Goal: Task Accomplishment & Management: Manage account settings

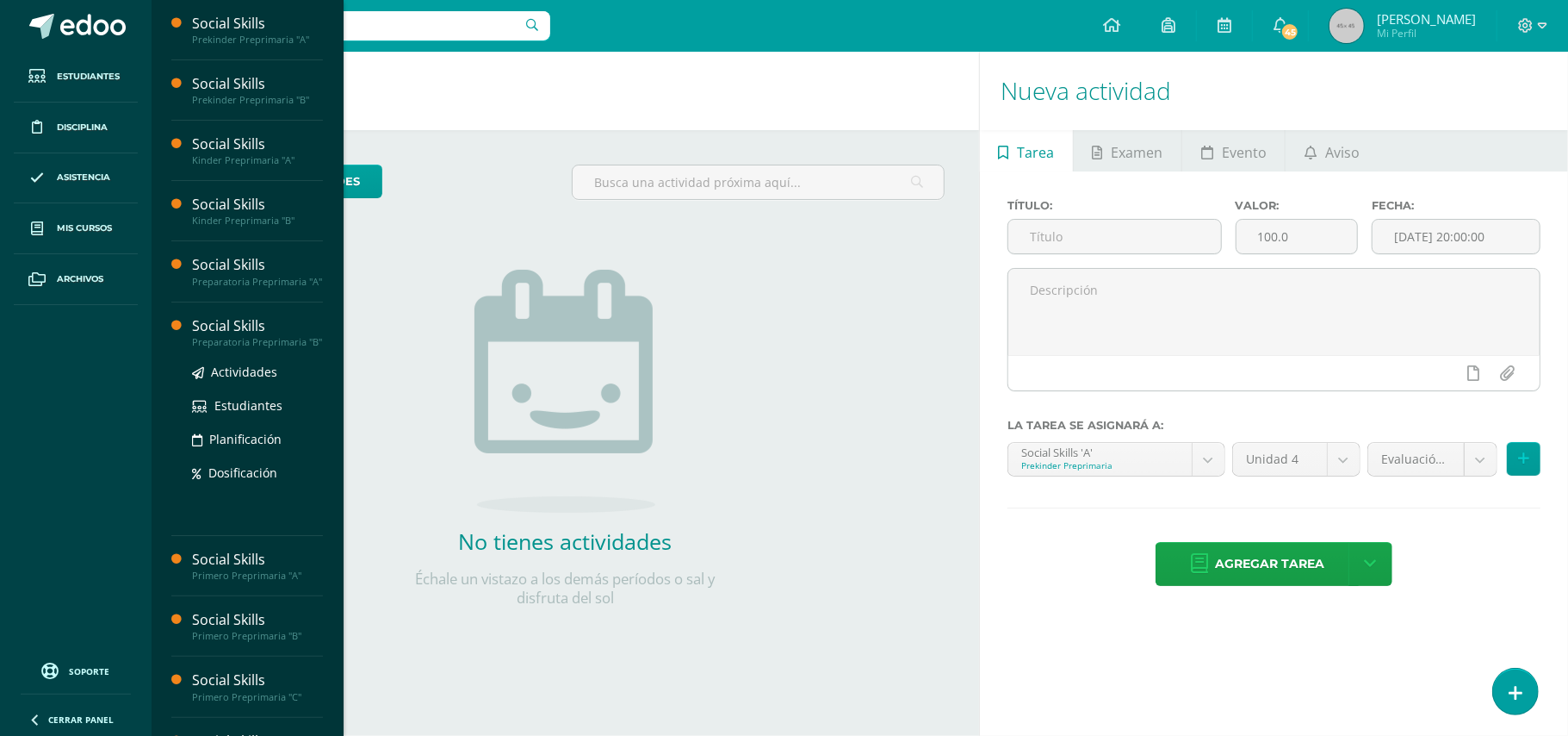
click at [212, 336] on div "Social Skills" at bounding box center [257, 326] width 131 height 20
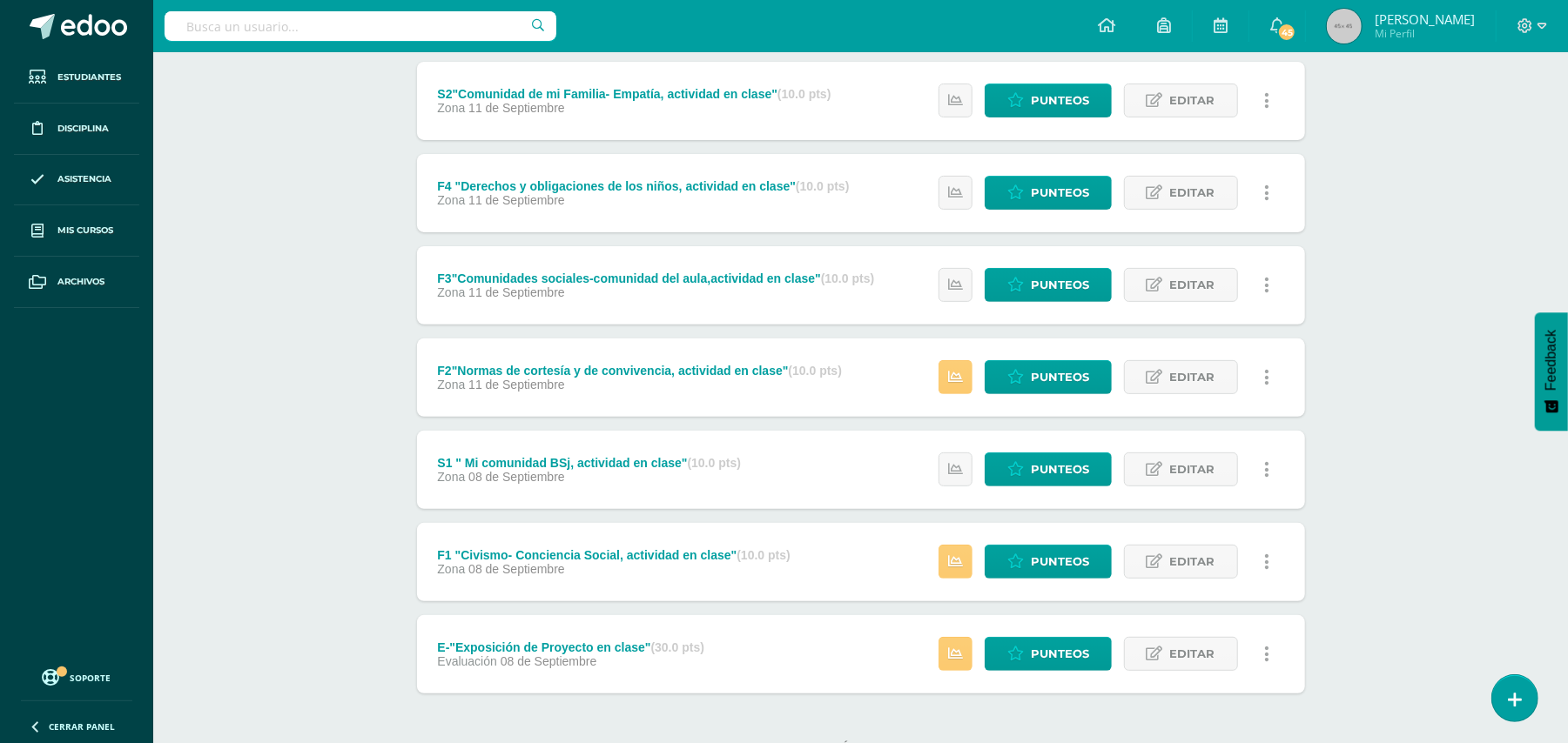
scroll to position [383, 0]
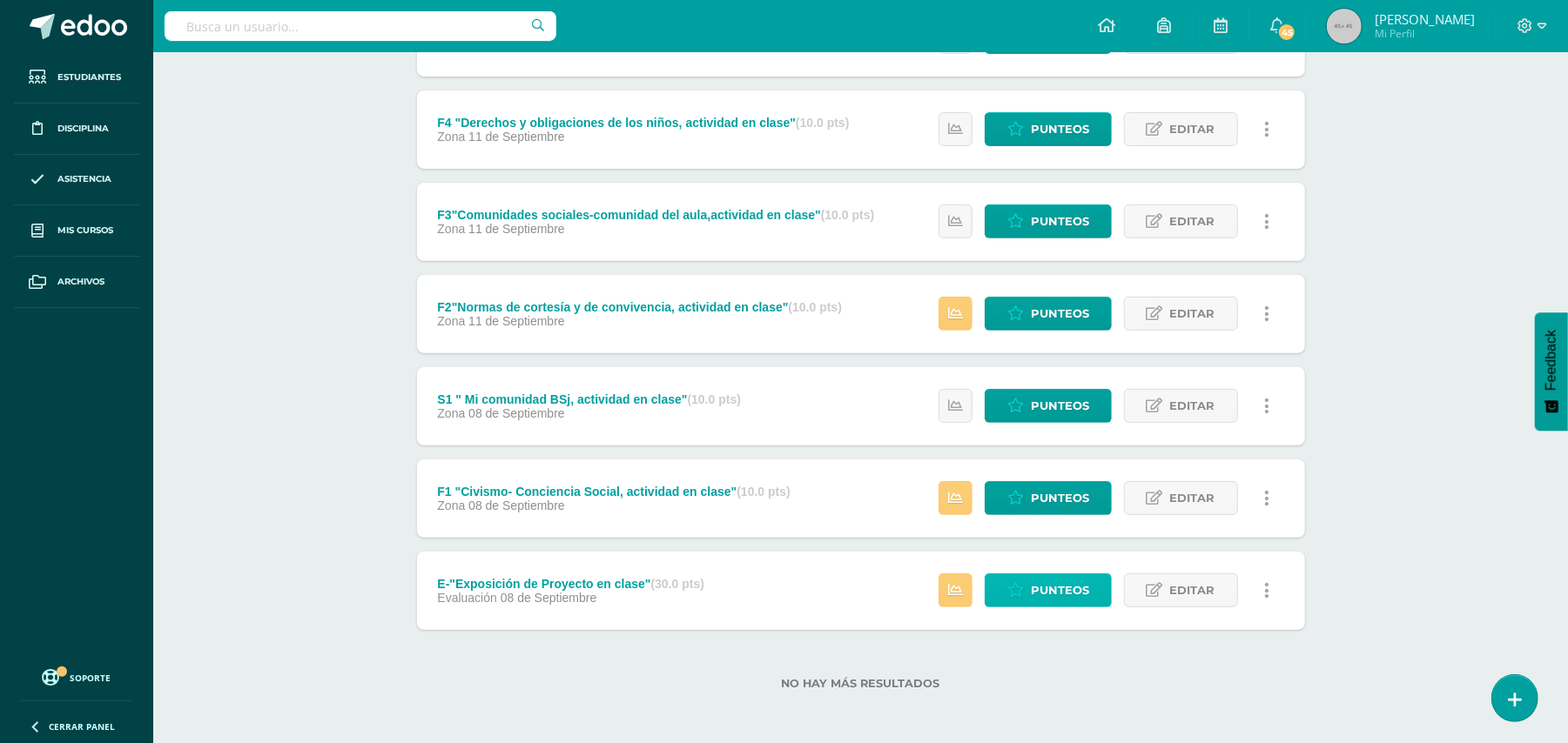
click at [1045, 583] on span "Punteos" at bounding box center [1060, 590] width 58 height 32
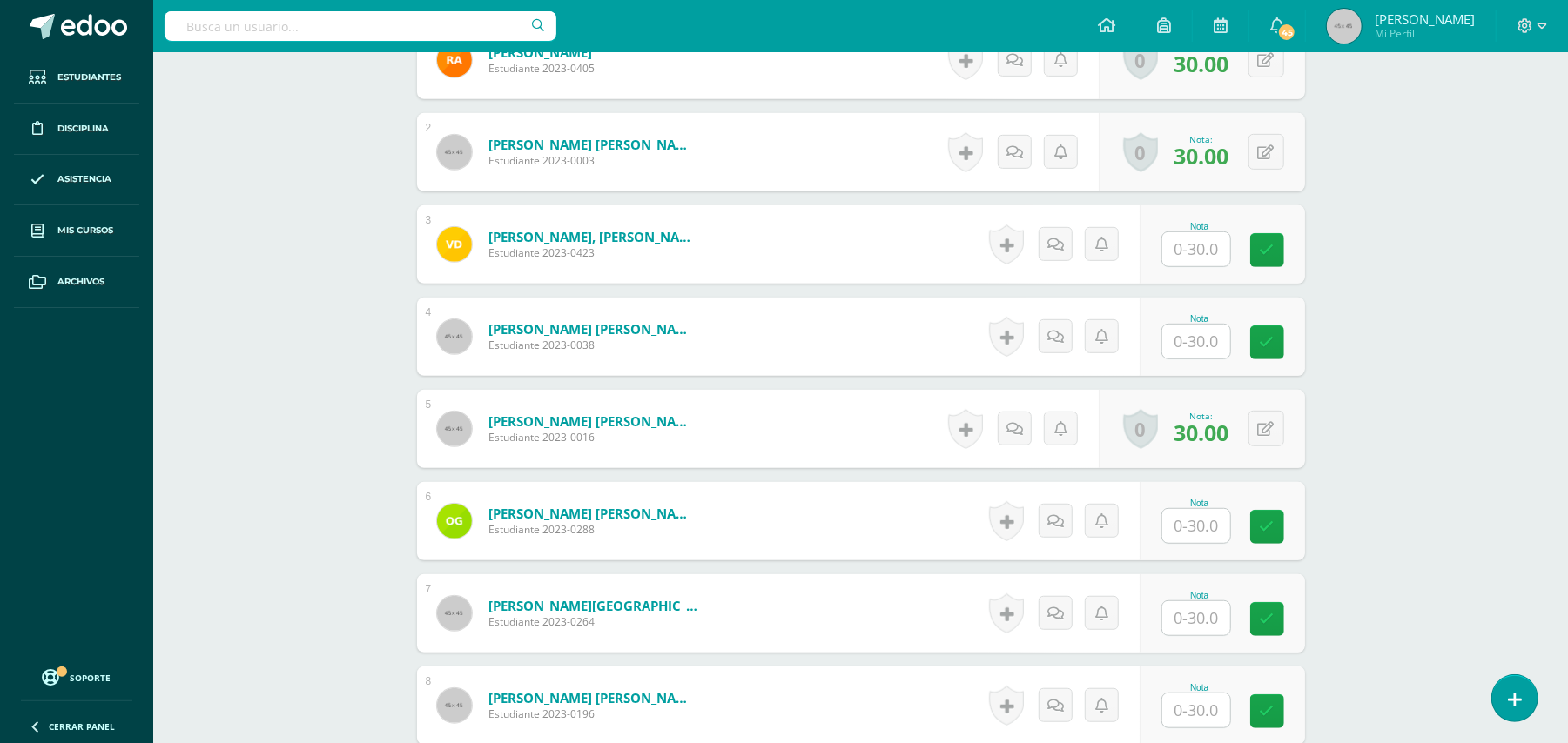
scroll to position [618, 0]
click at [1193, 614] on input "text" at bounding box center [1196, 617] width 68 height 34
type input "30"
click at [1067, 610] on icon at bounding box center [1062, 613] width 17 height 15
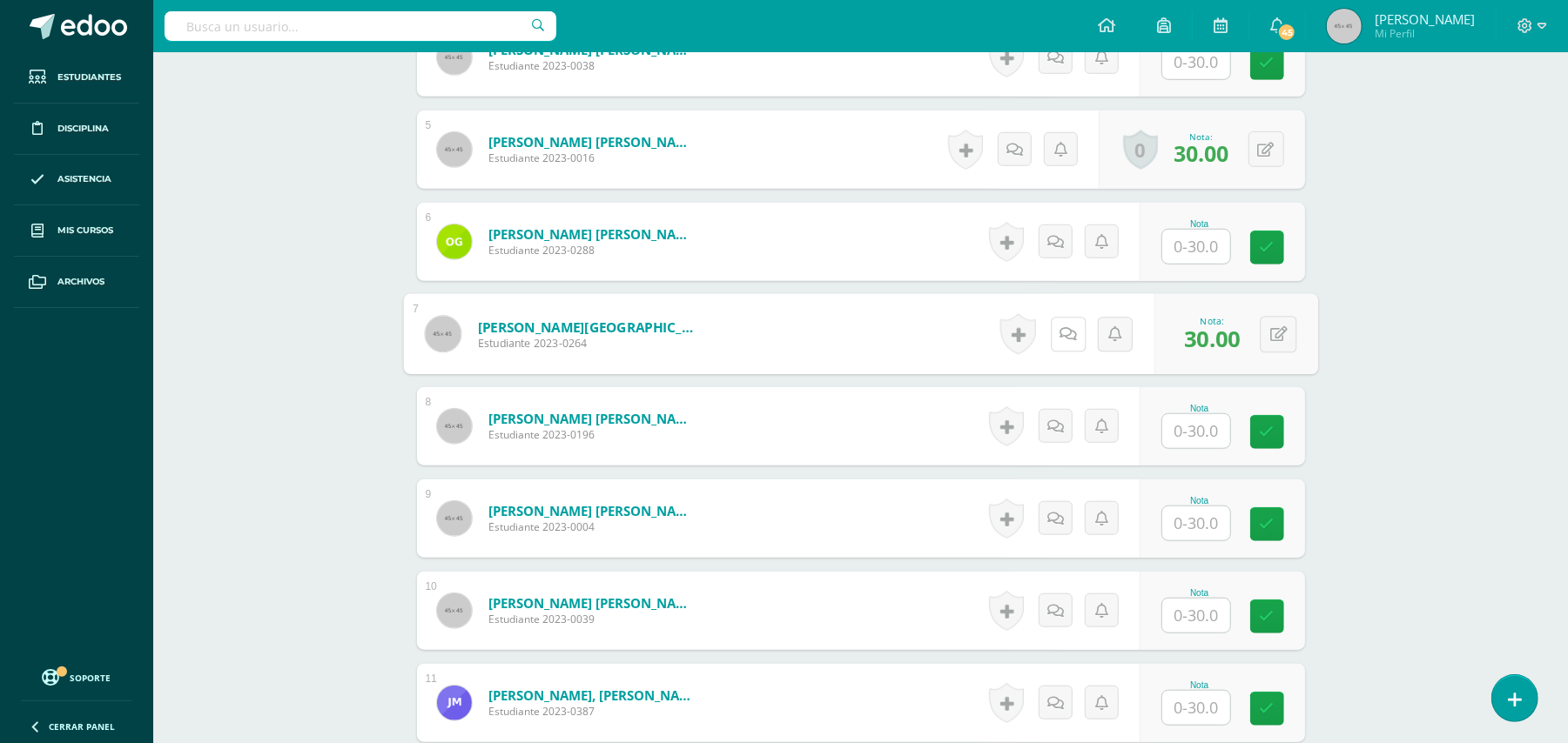
scroll to position [901, 0]
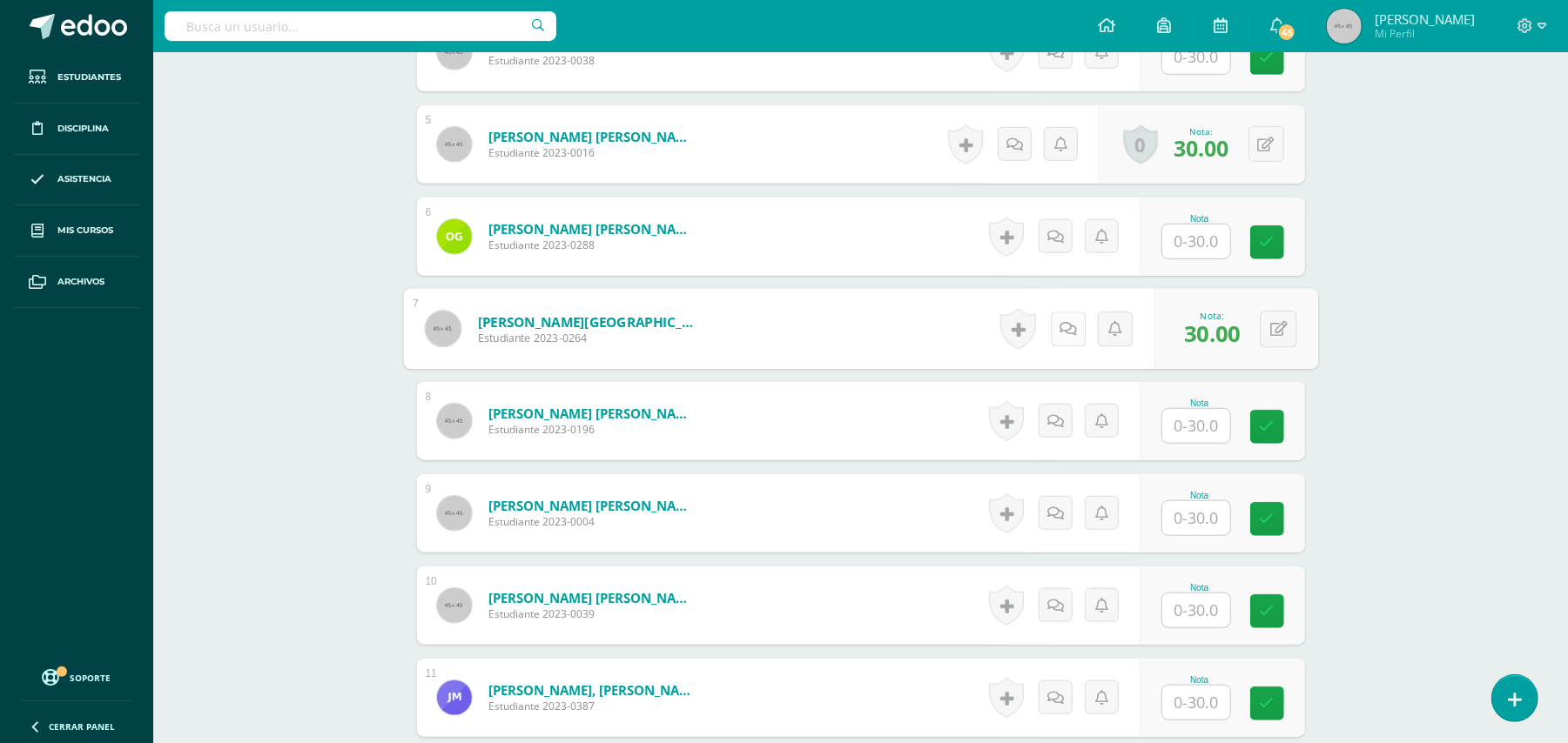
click at [1062, 329] on icon at bounding box center [1068, 329] width 17 height 15
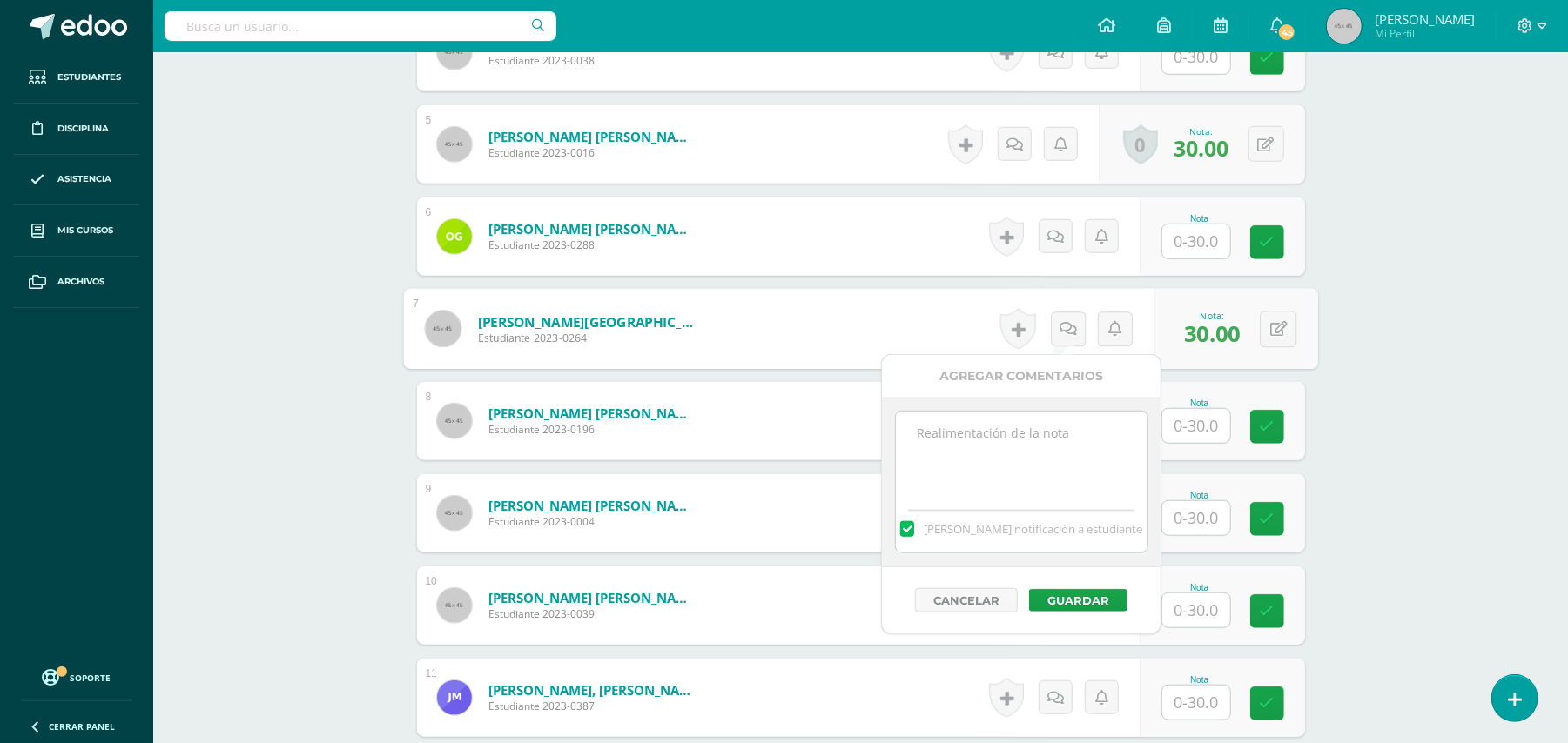
click at [1003, 443] on textarea at bounding box center [1021, 455] width 252 height 87
type textarea "Evidencias por medio de correo."
click at [1078, 600] on button "Guardar" at bounding box center [1078, 600] width 98 height 23
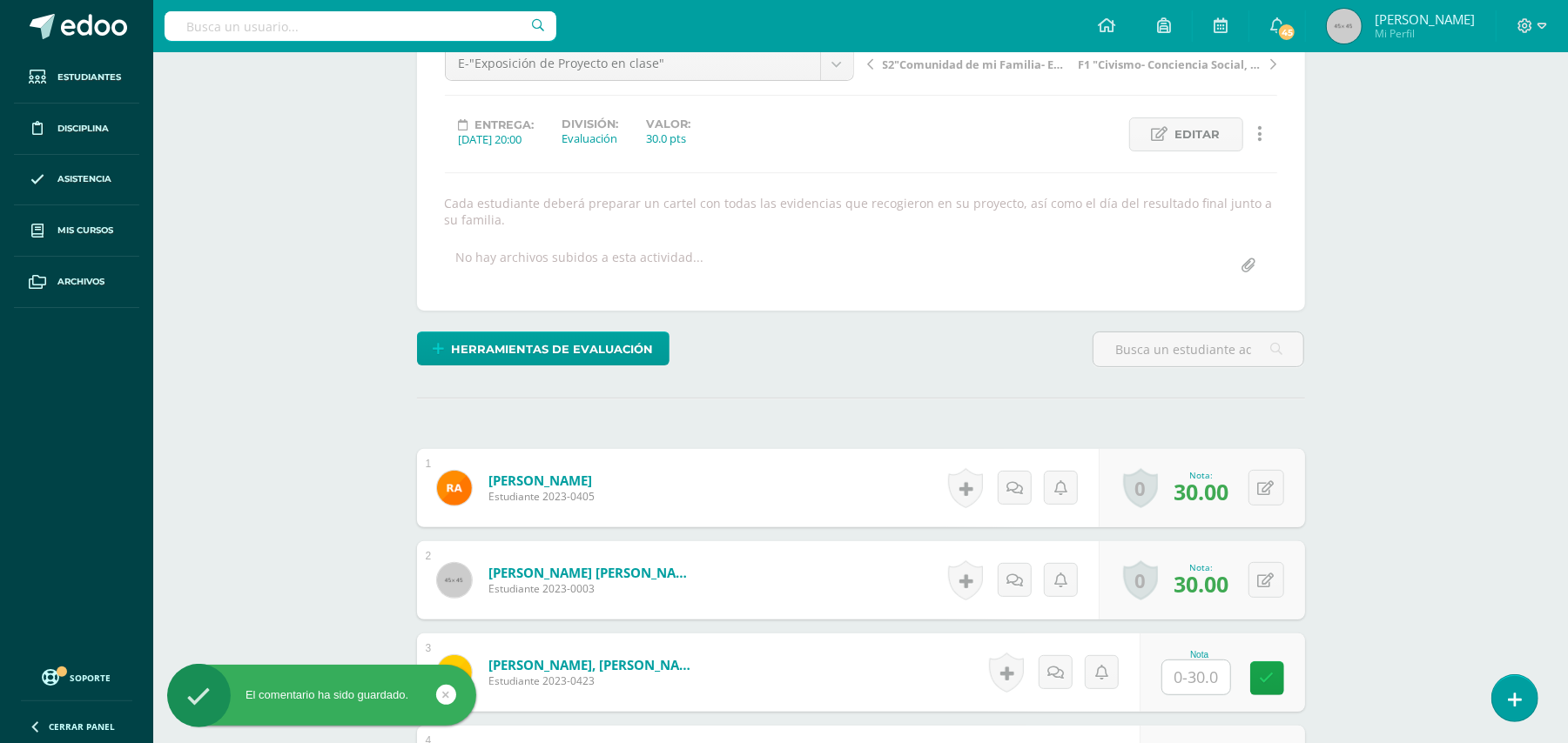
scroll to position [122, 0]
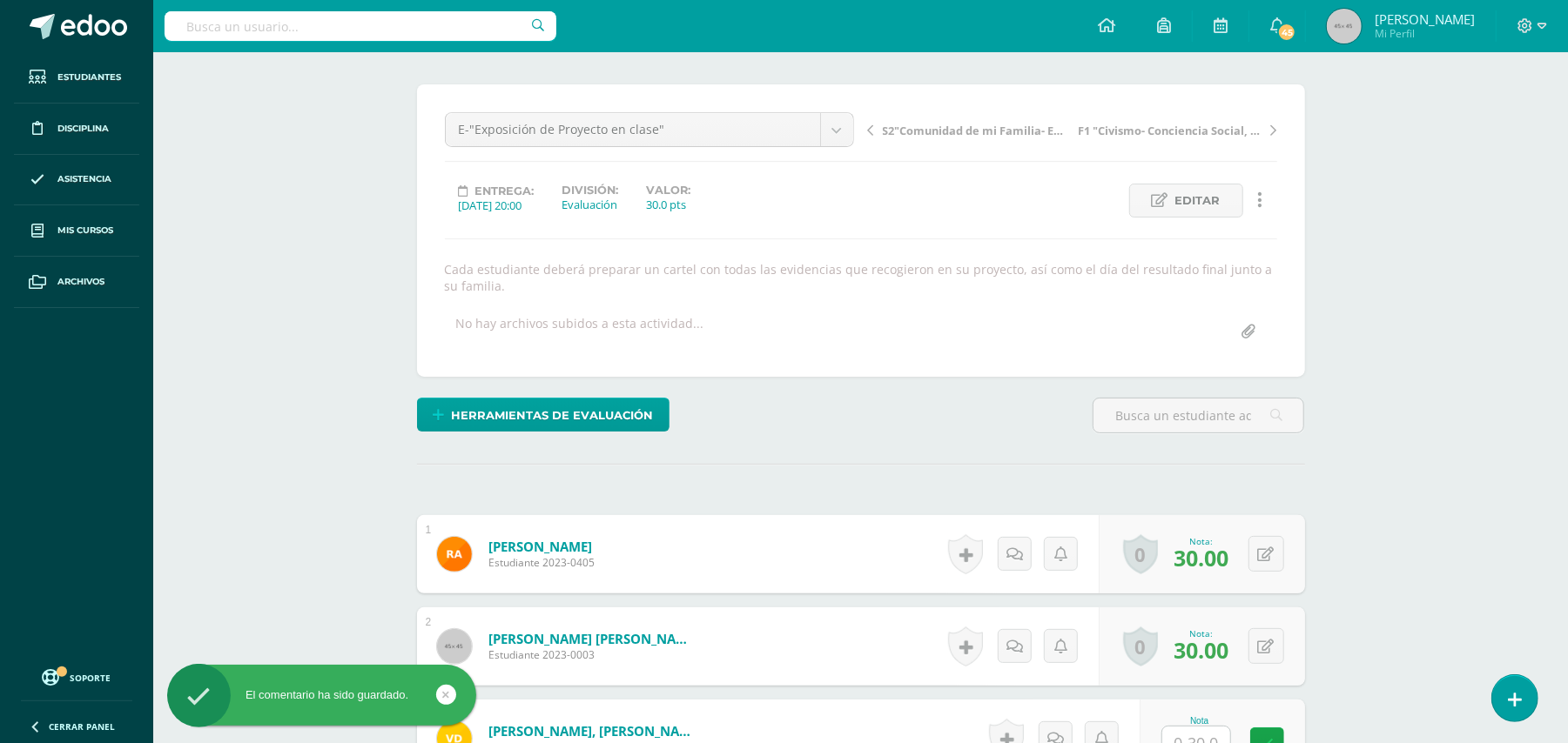
click at [1265, 197] on link at bounding box center [1260, 201] width 34 height 34
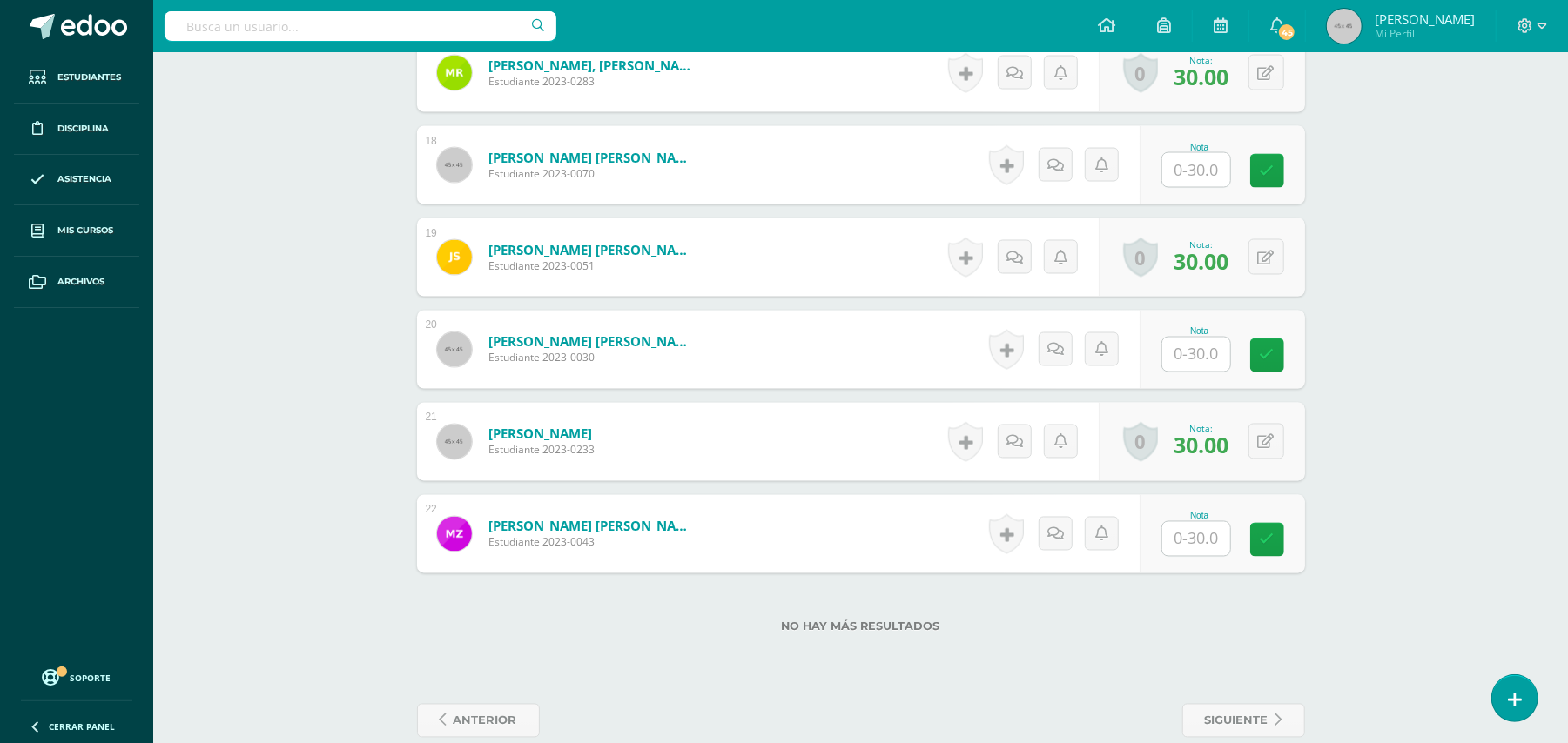
scroll to position [2108, 0]
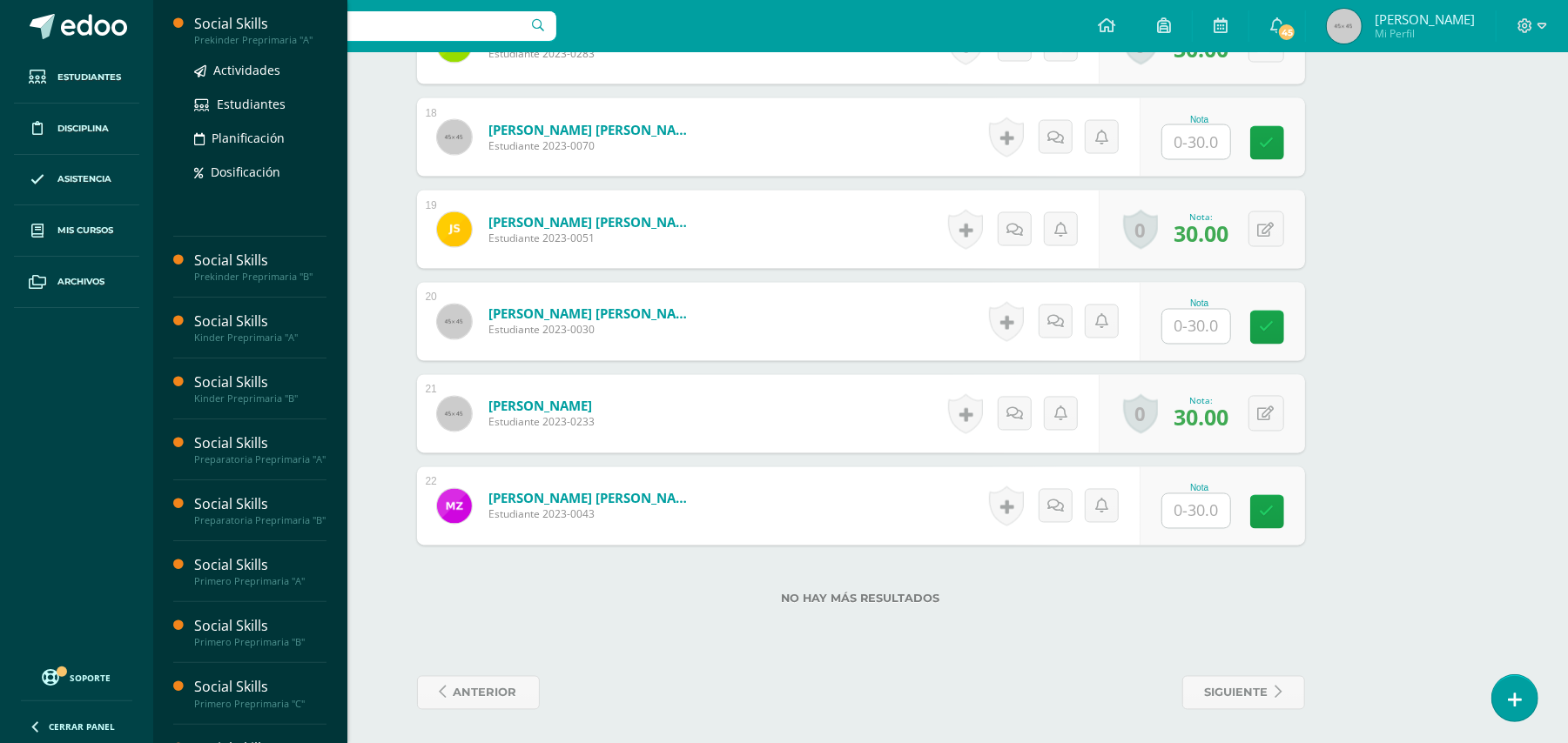
click at [256, 40] on div "Prekinder Preprimaria "A"" at bounding box center [260, 40] width 132 height 12
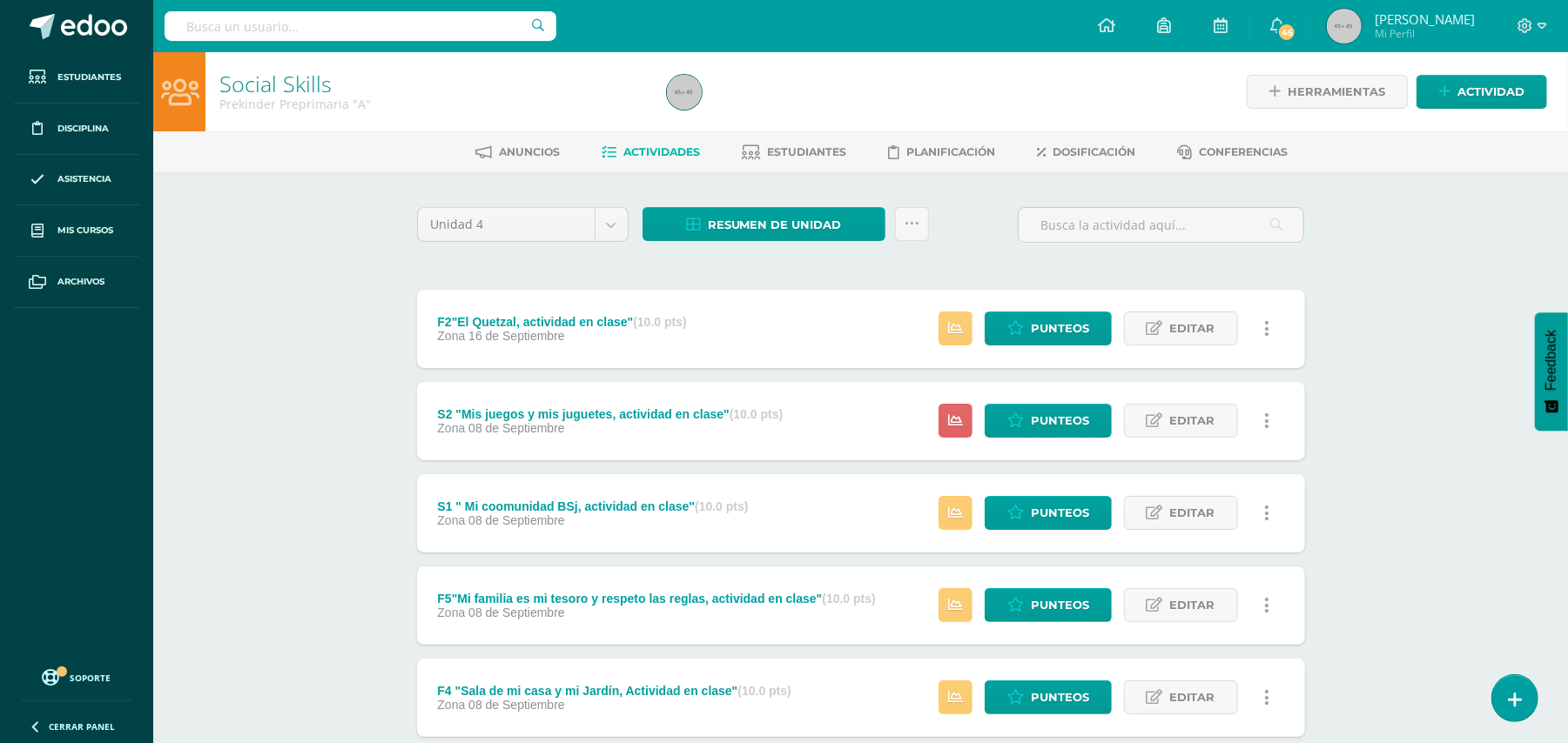
scroll to position [383, 0]
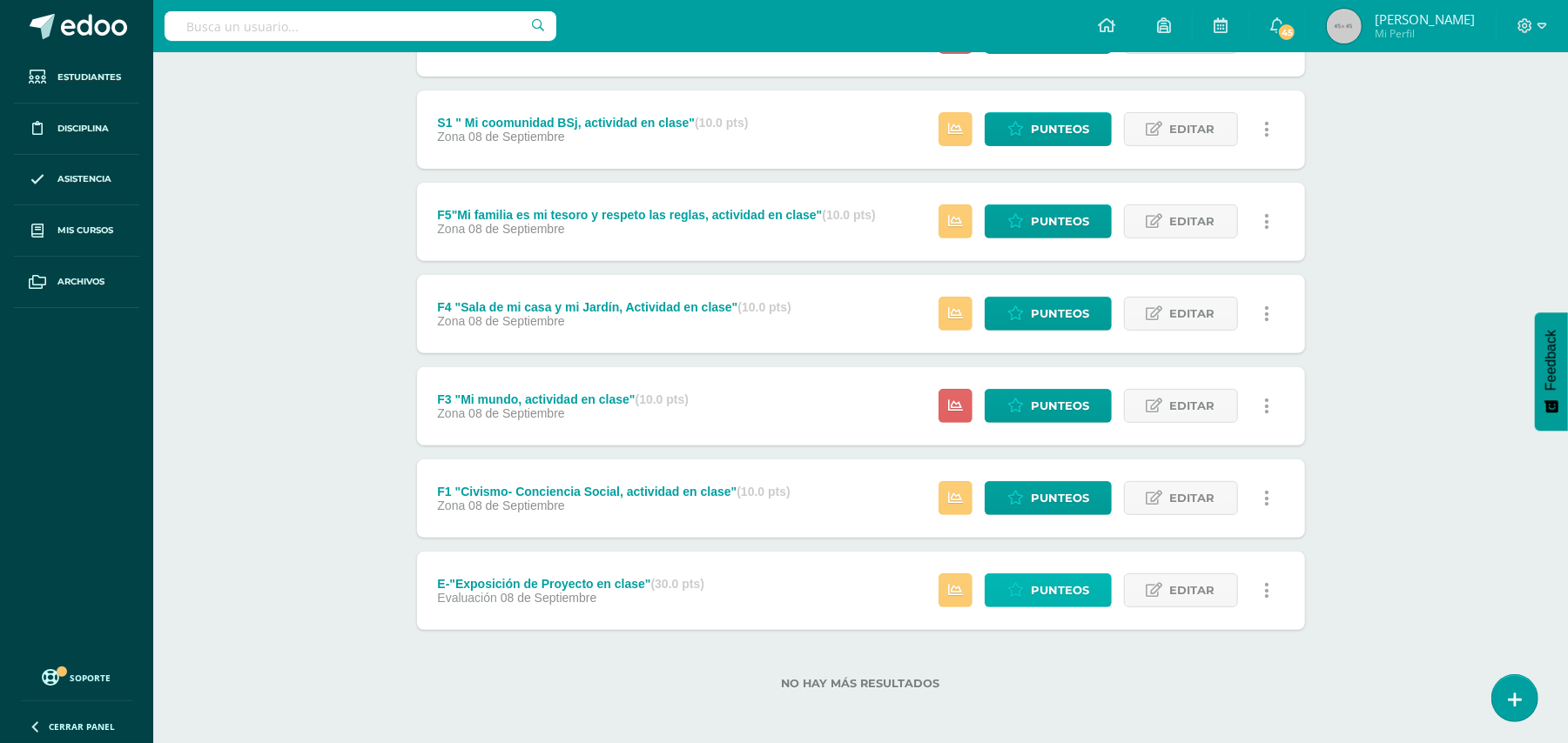
click at [1046, 589] on span "Punteos" at bounding box center [1060, 590] width 58 height 32
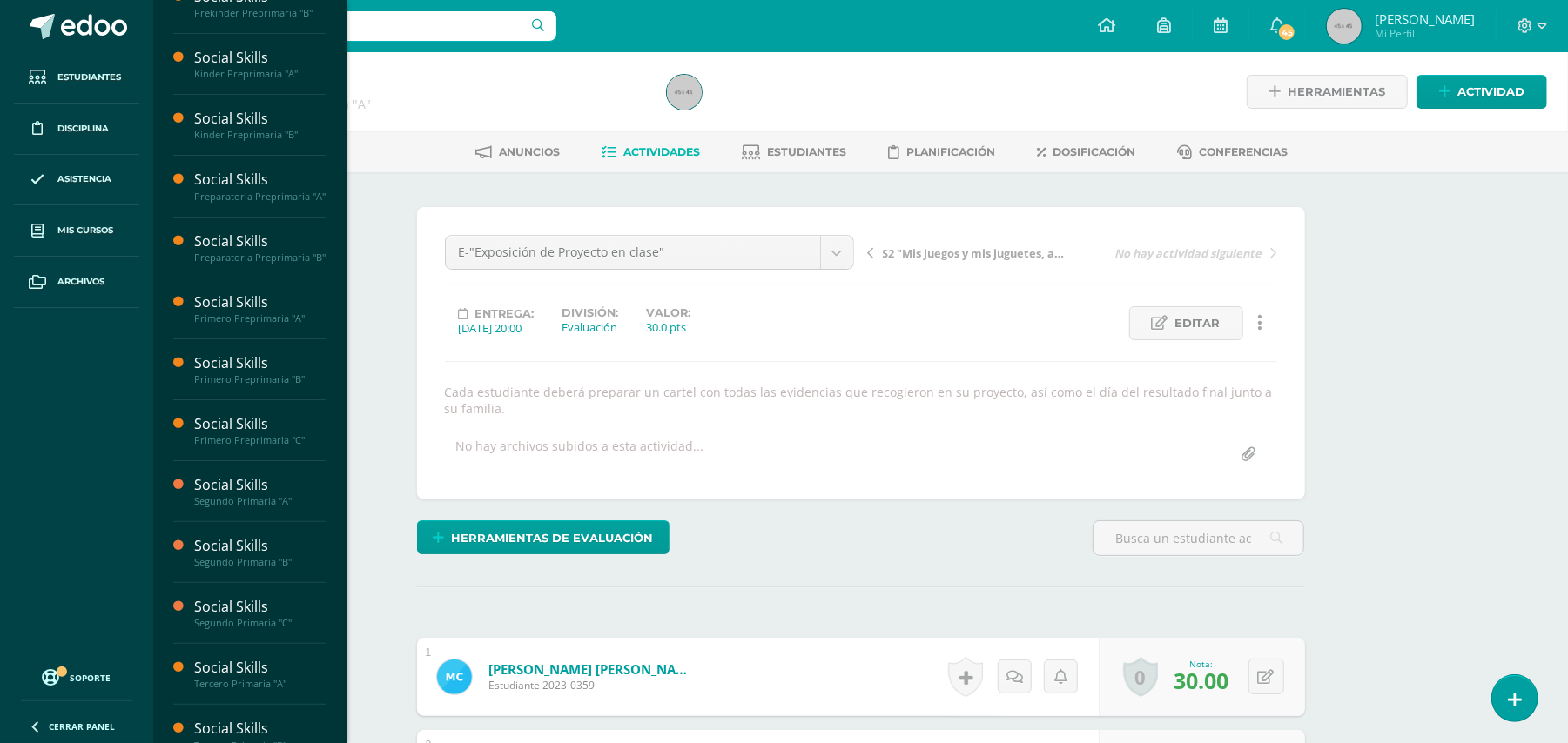
scroll to position [97, 0]
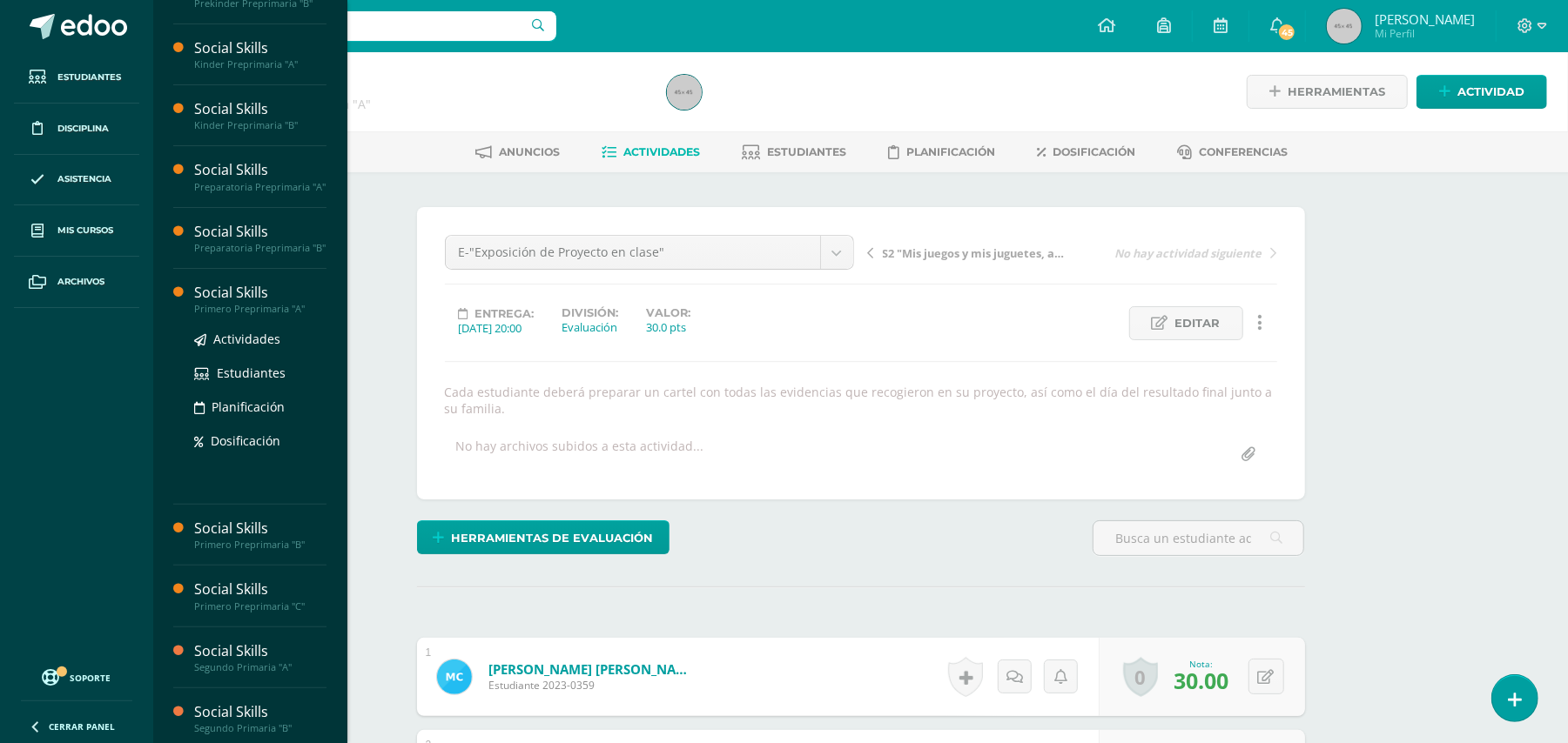
click at [226, 315] on div "Primero Preprimaria "A"" at bounding box center [260, 308] width 132 height 12
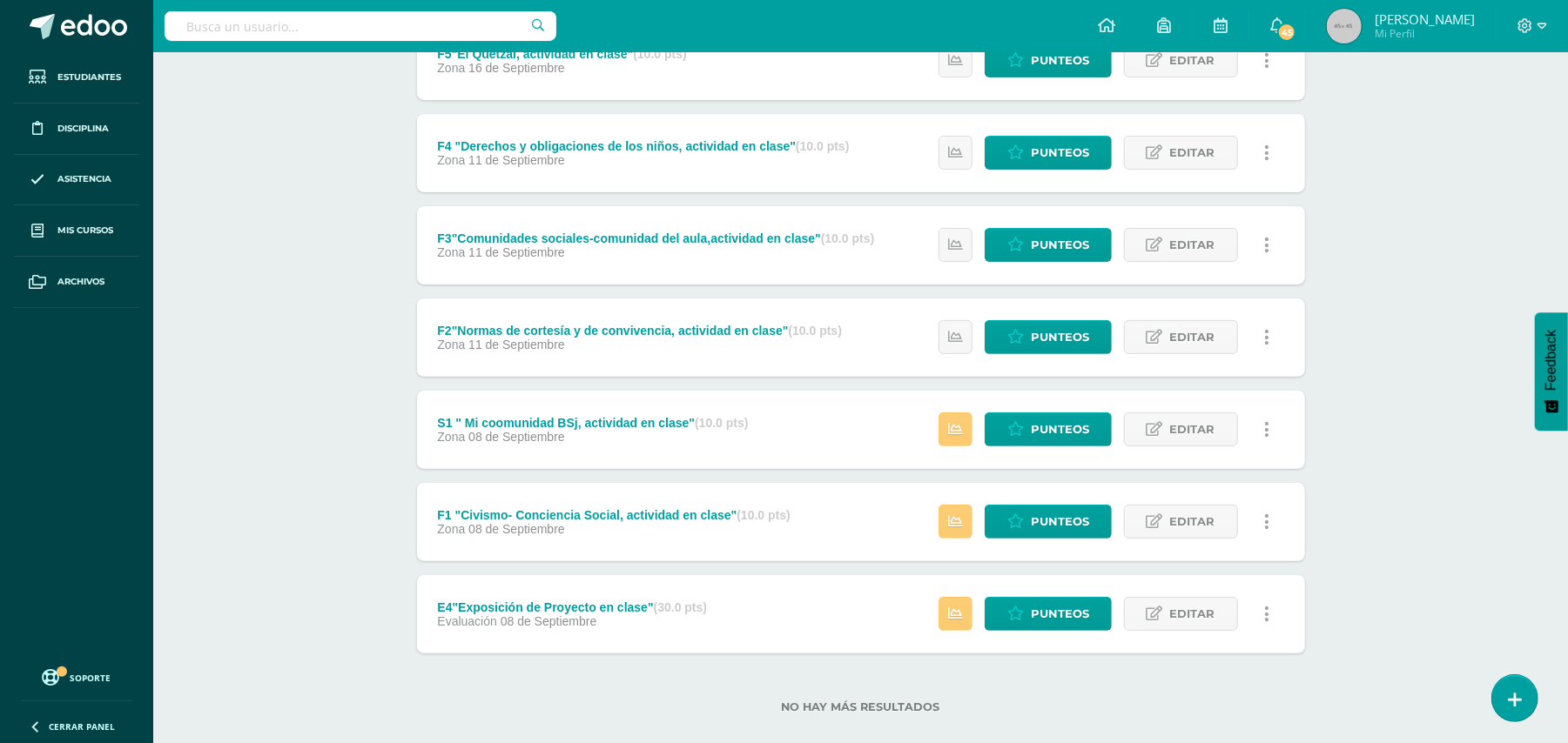
scroll to position [292, 0]
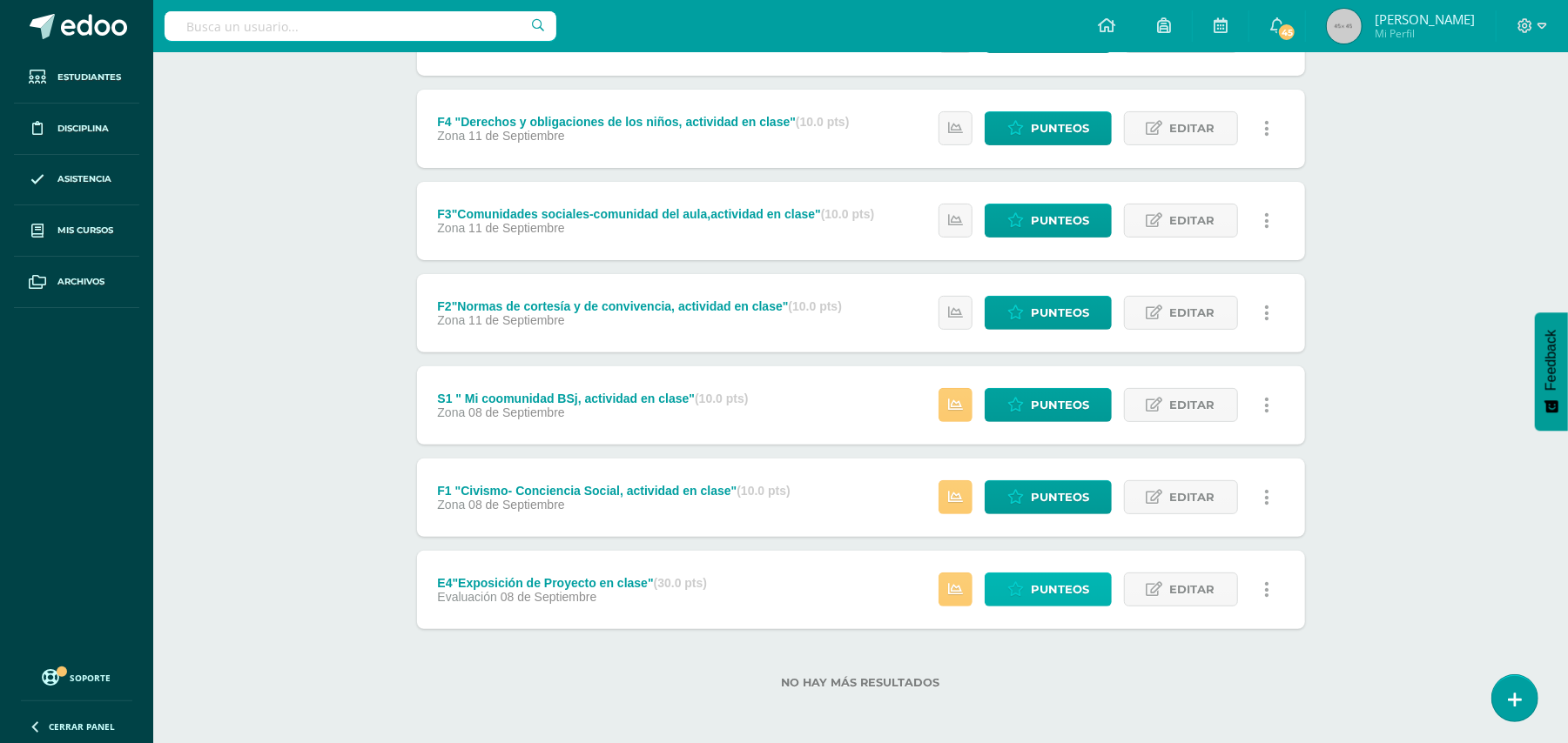
click at [1054, 577] on span "Punteos" at bounding box center [1060, 590] width 58 height 32
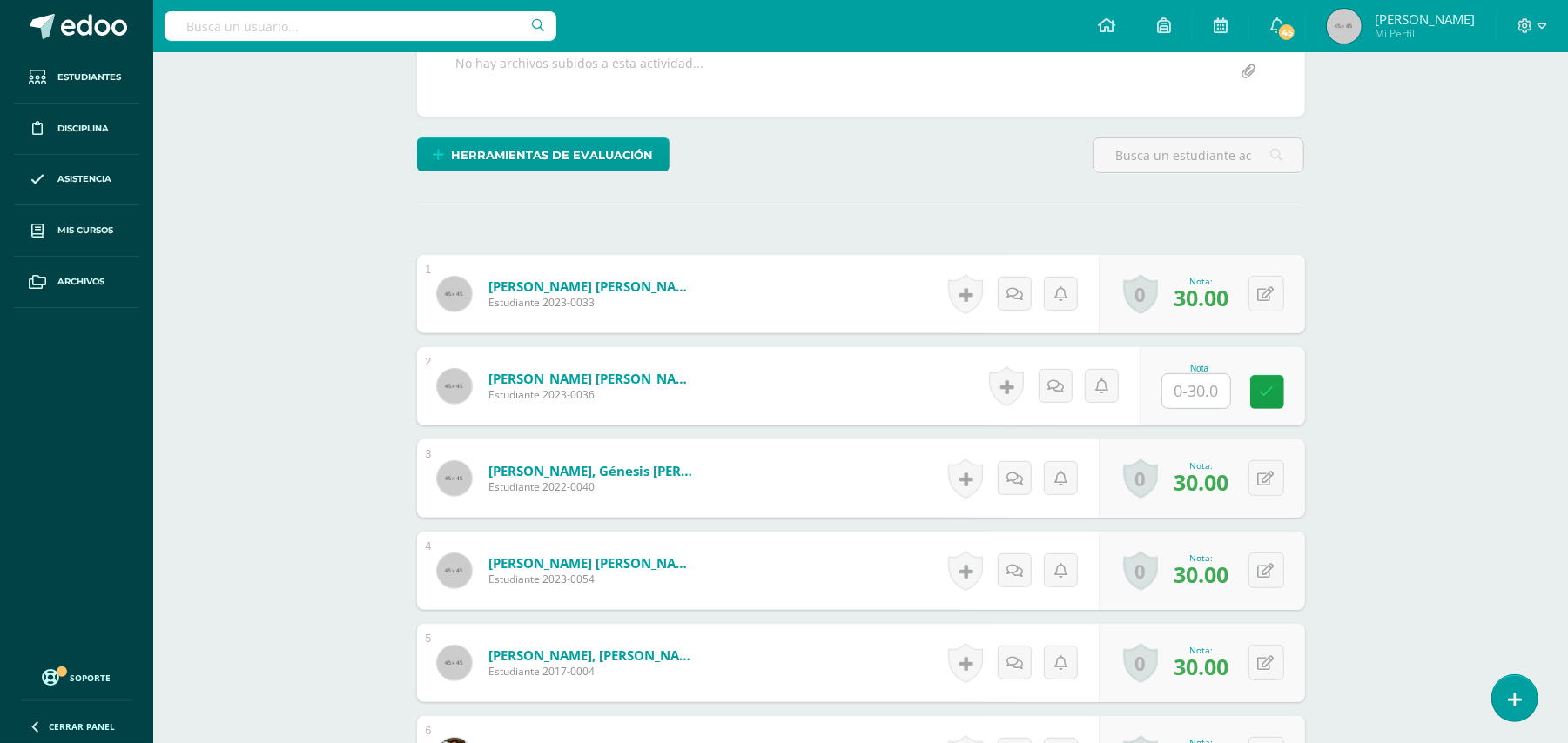
scroll to position [383, 0]
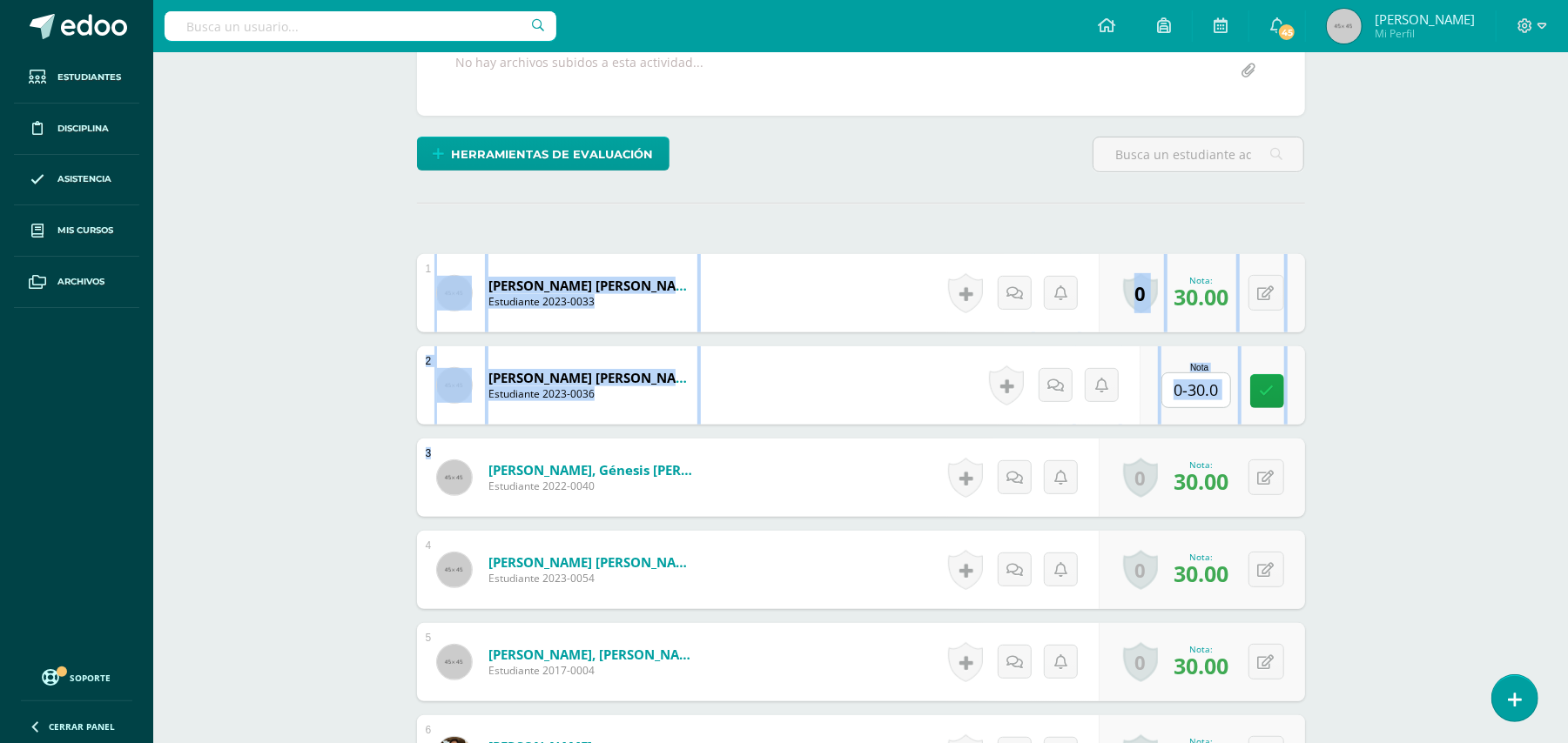
drag, startPoint x: 360, startPoint y: 297, endPoint x: 372, endPoint y: 501, distance: 204.4
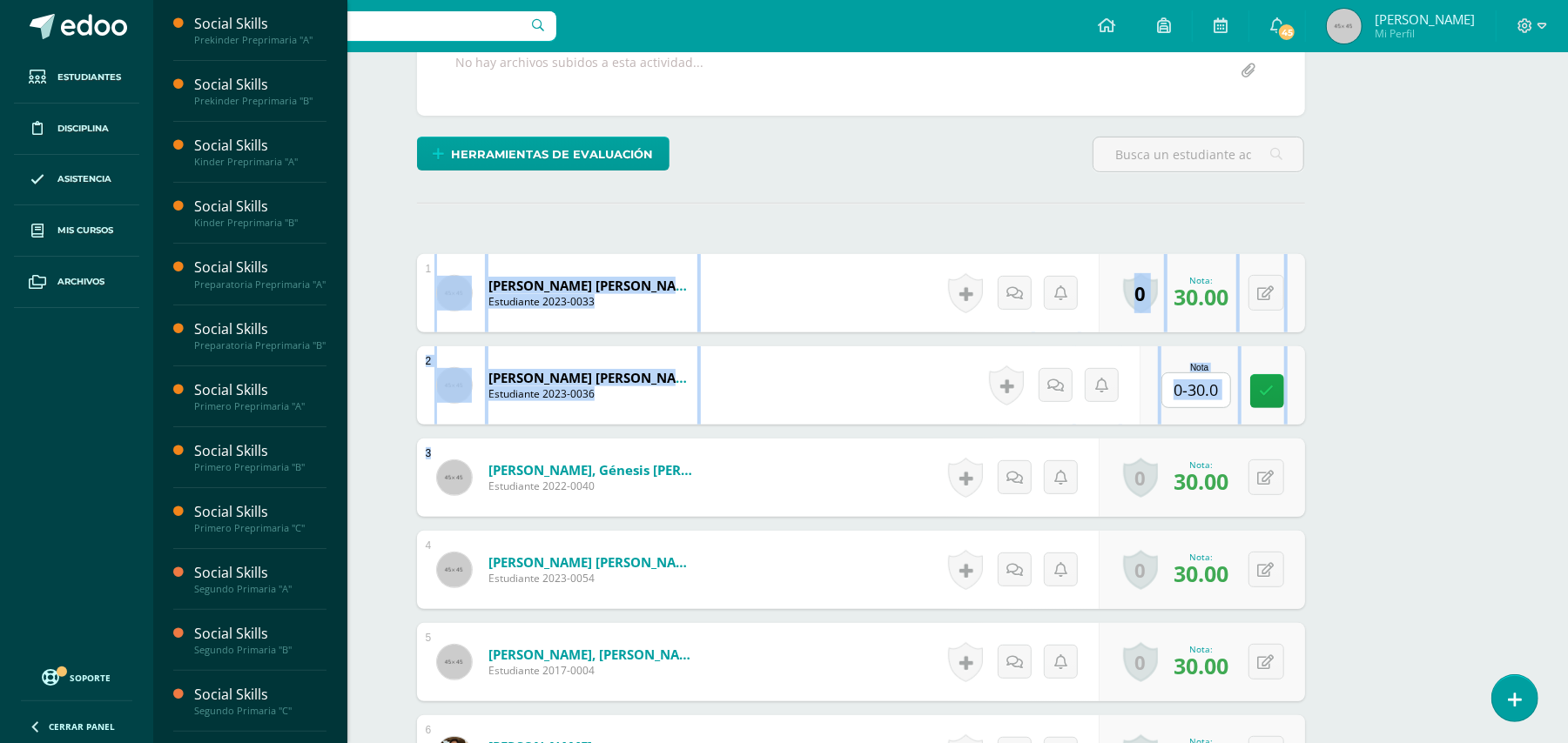
scroll to position [200, 0]
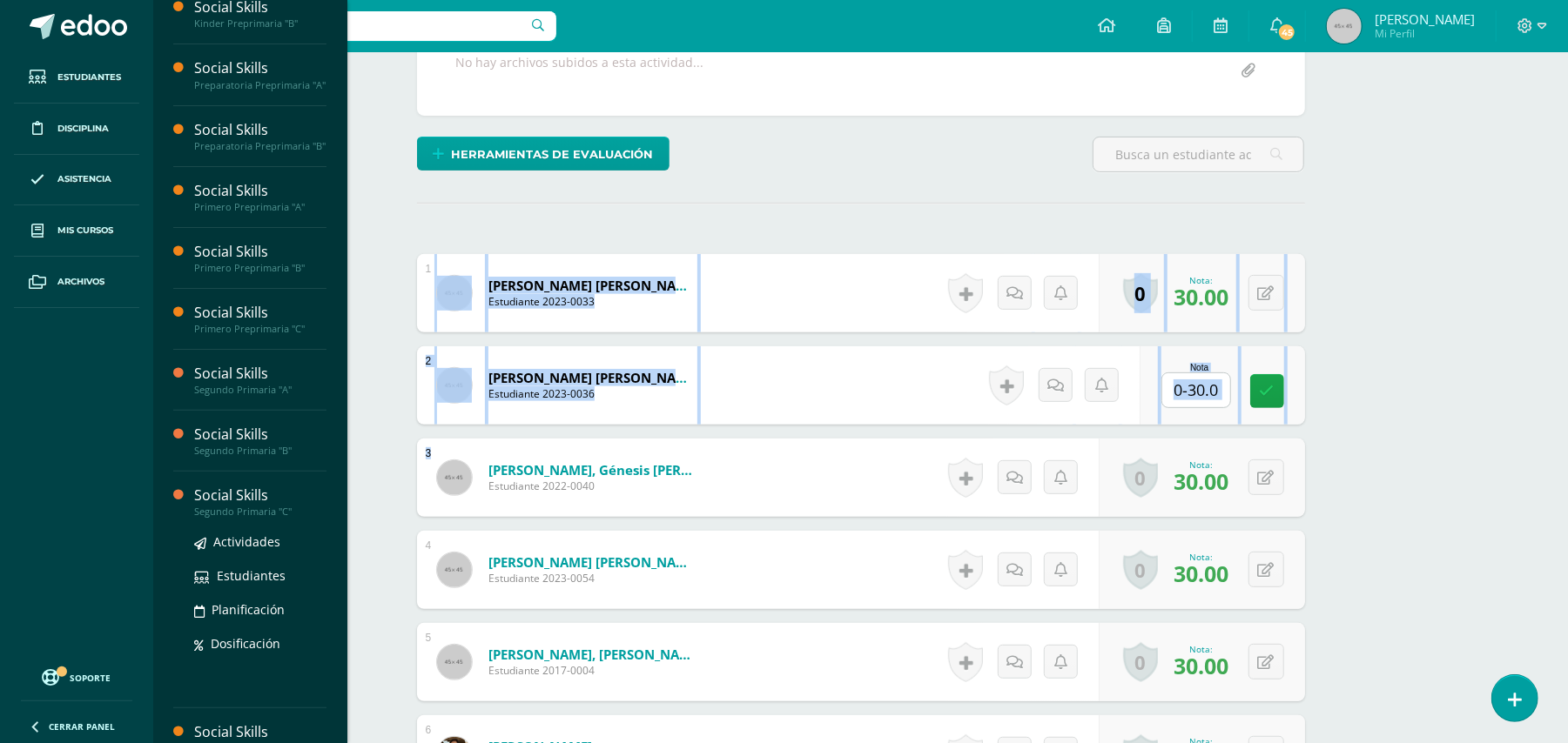
click at [261, 518] on div "Segundo Primaria "C"" at bounding box center [260, 511] width 132 height 12
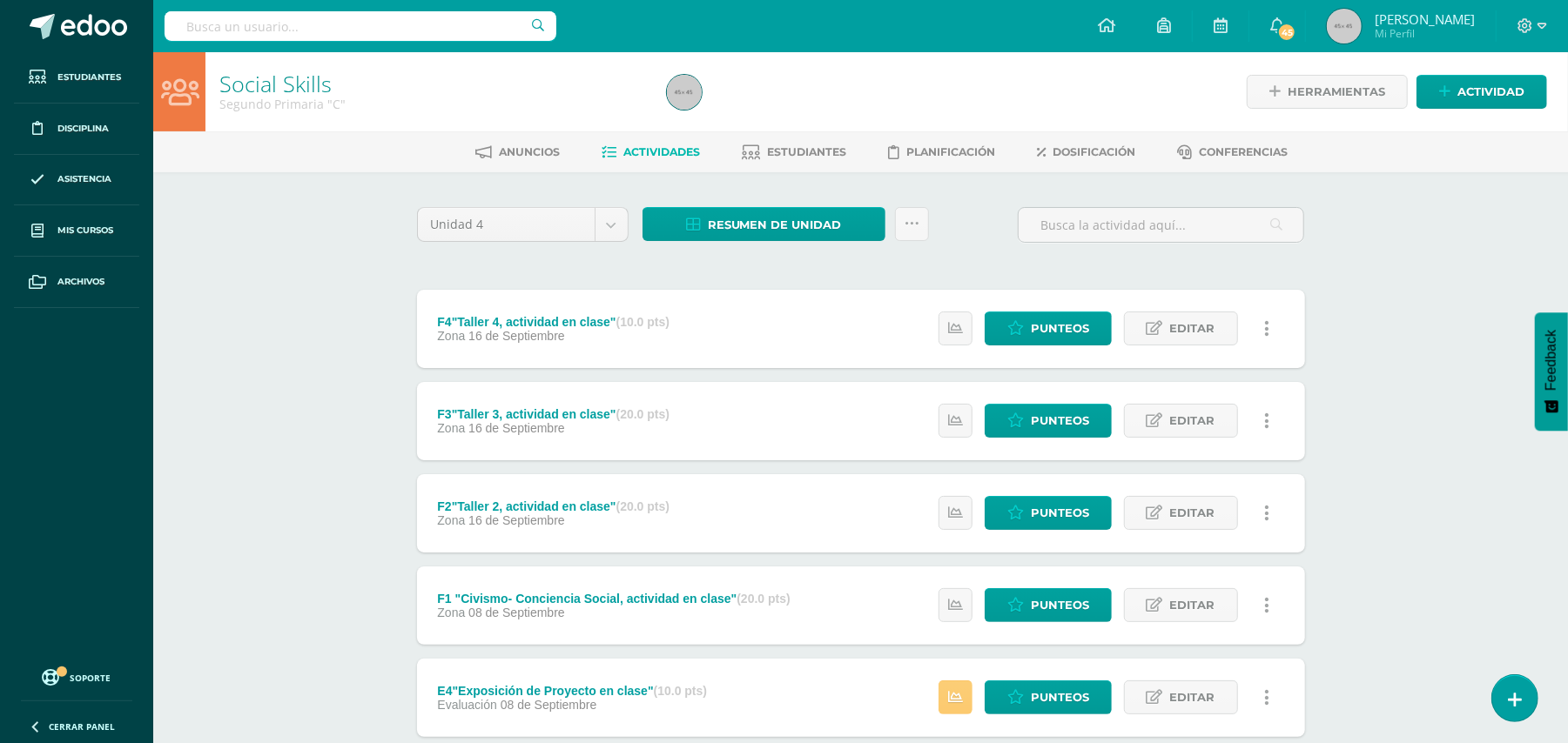
scroll to position [383, 0]
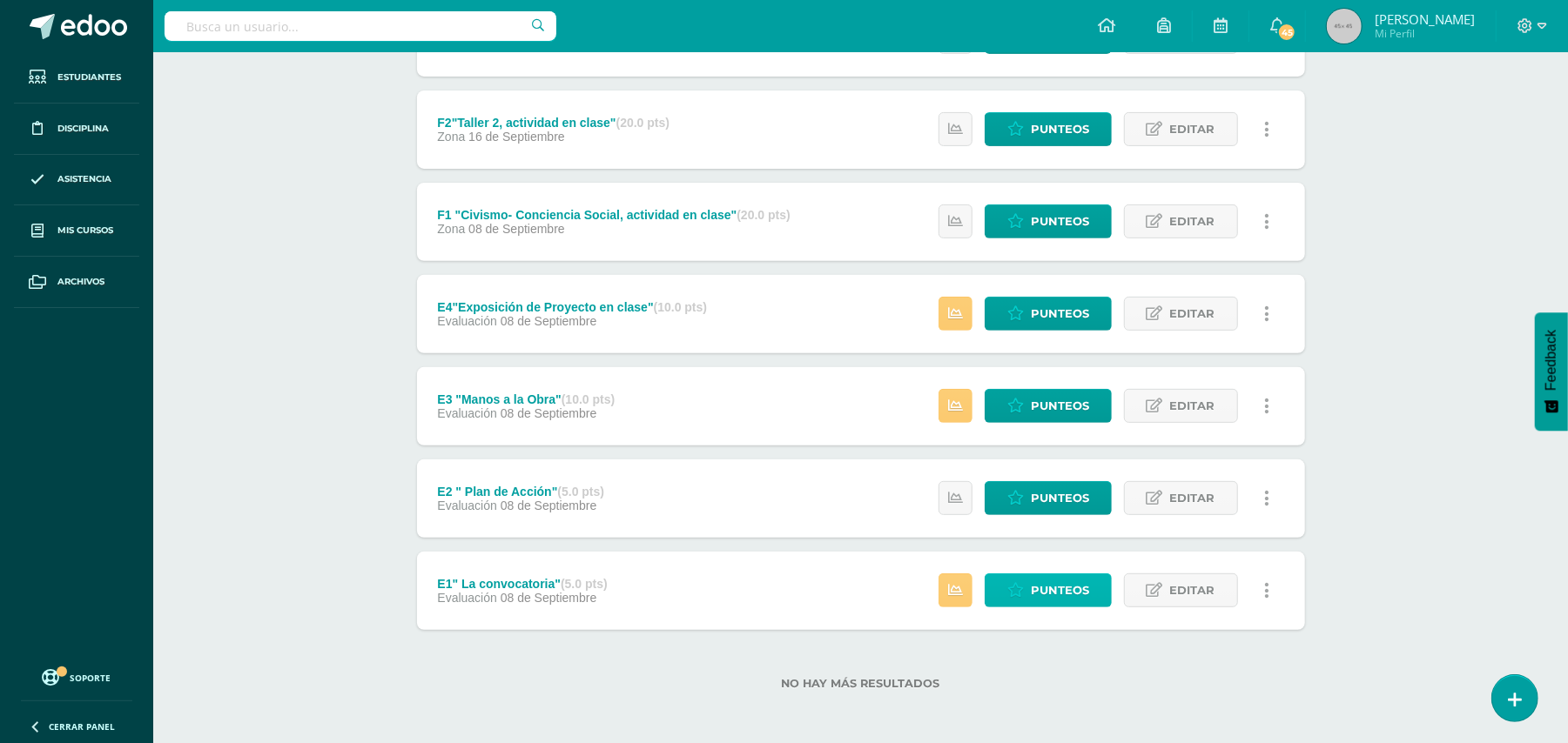
click at [1052, 593] on span "Punteos" at bounding box center [1060, 590] width 58 height 32
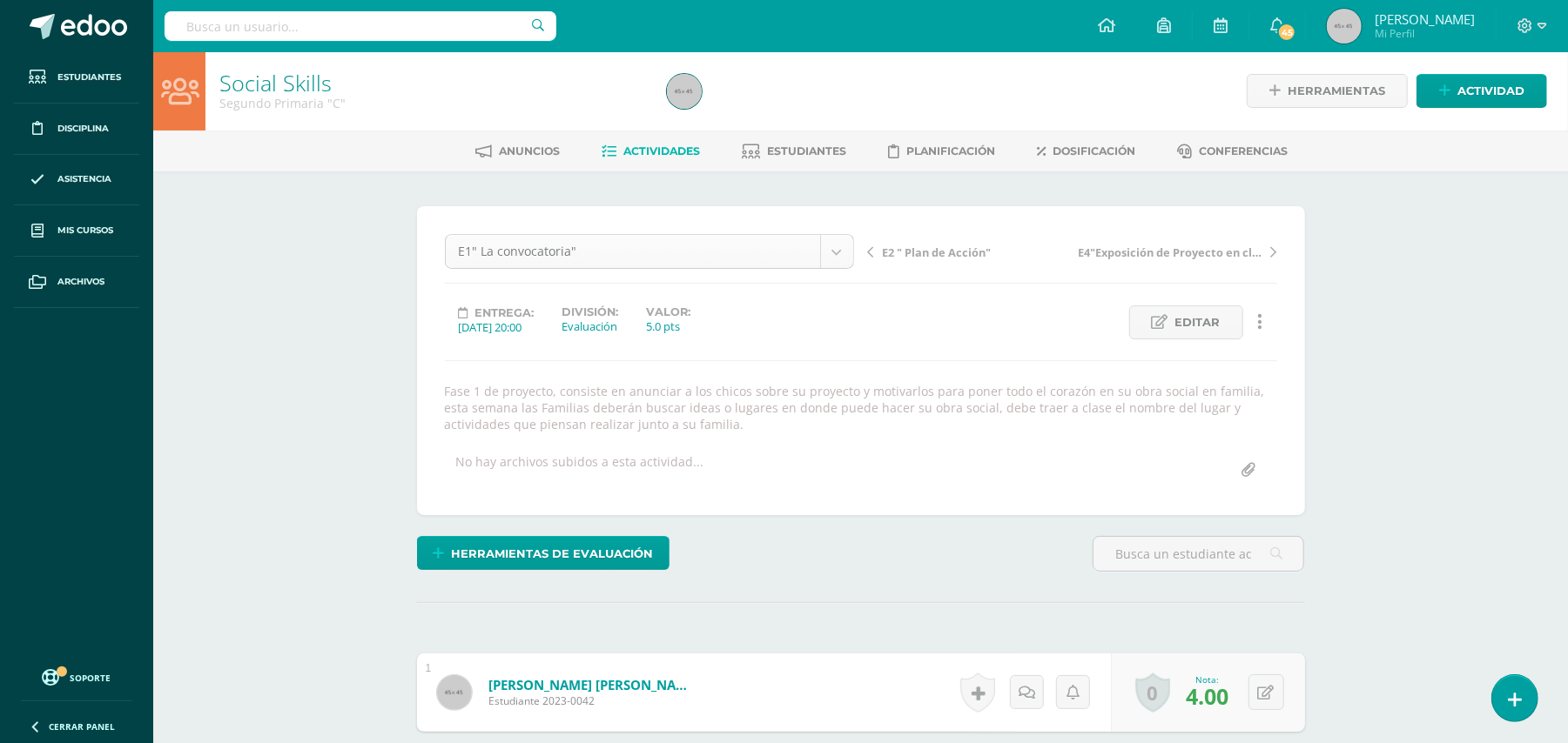
scroll to position [23, 0]
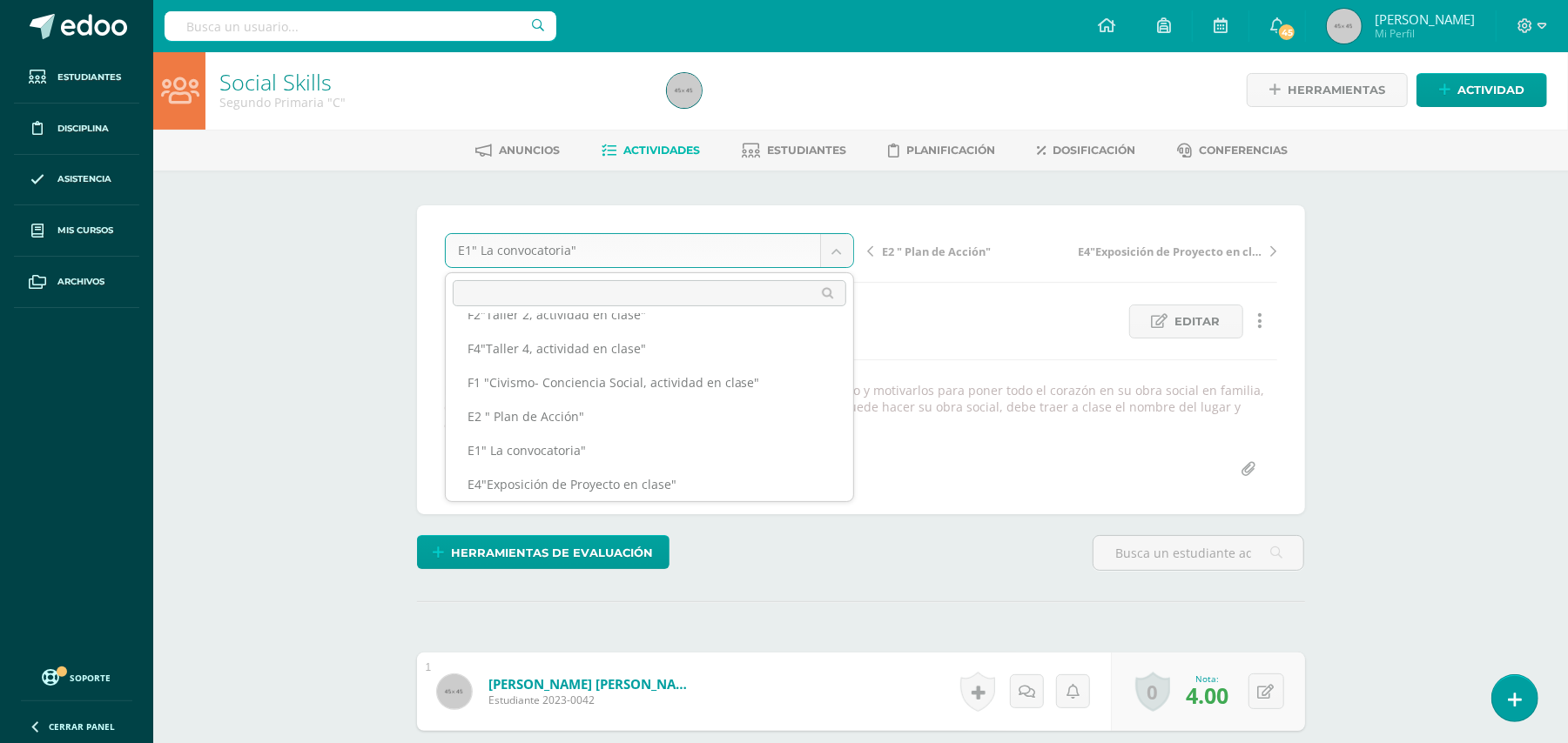
scroll to position [59, 0]
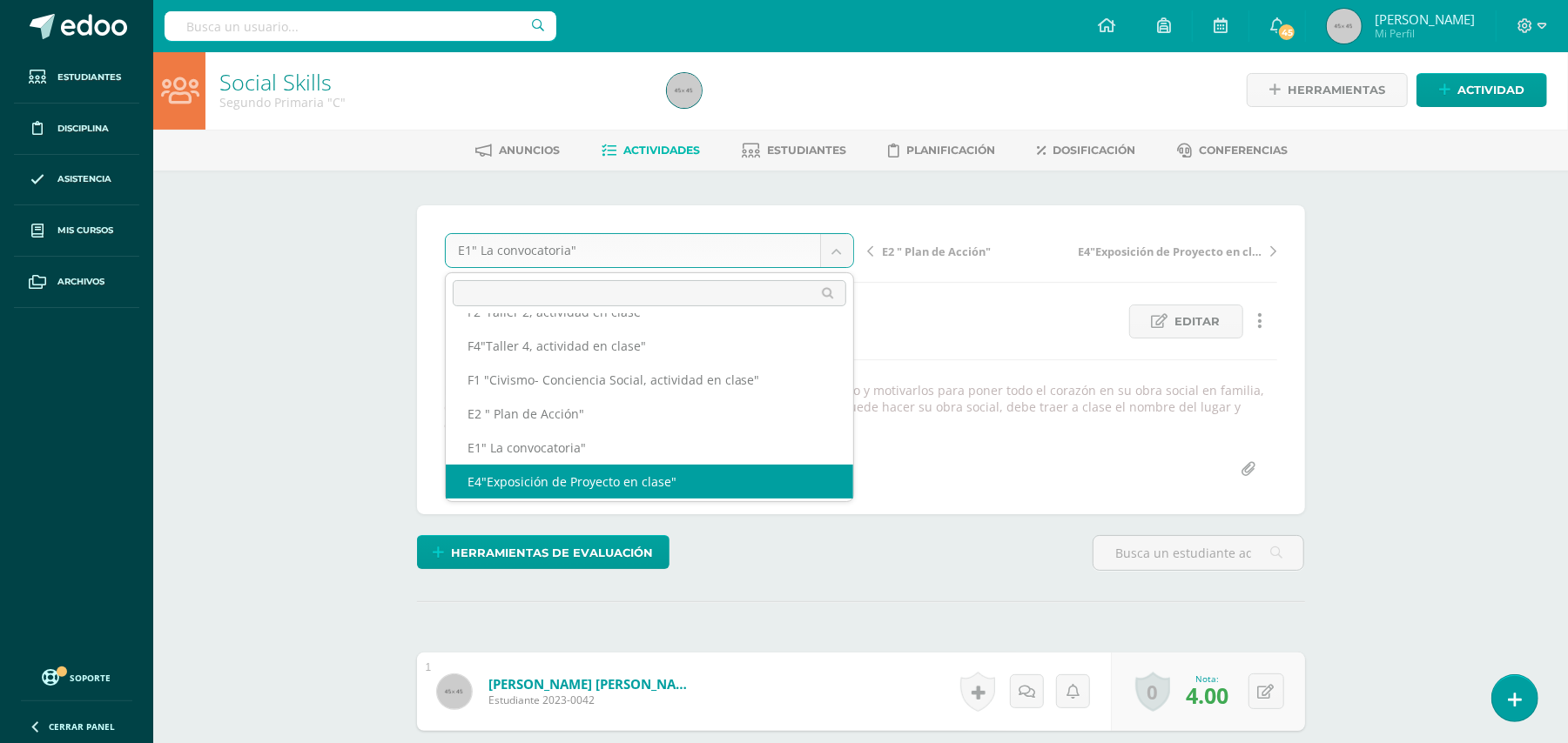
select select "/dashboard/teacher/grade-activity/49657/"
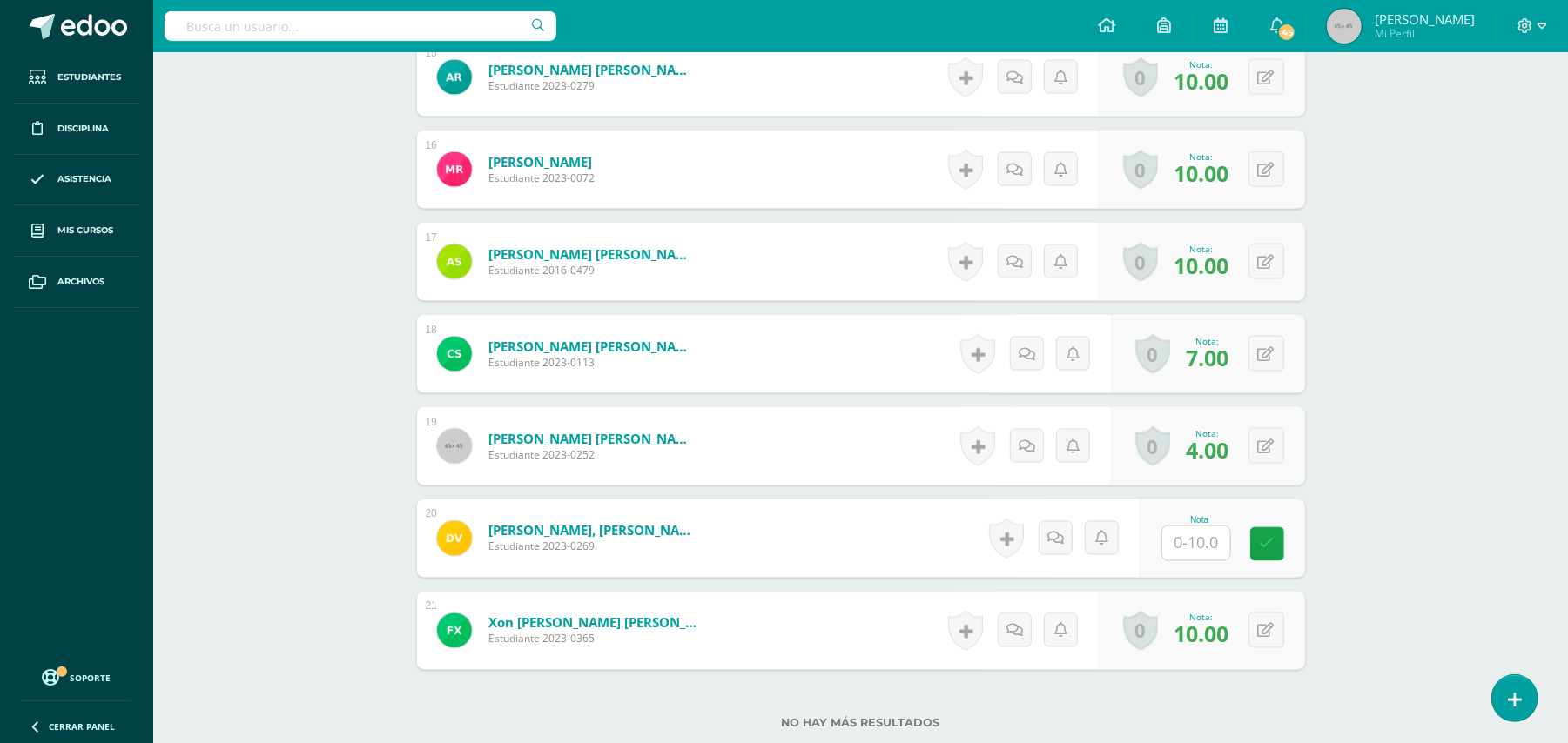
scroll to position [1914, 0]
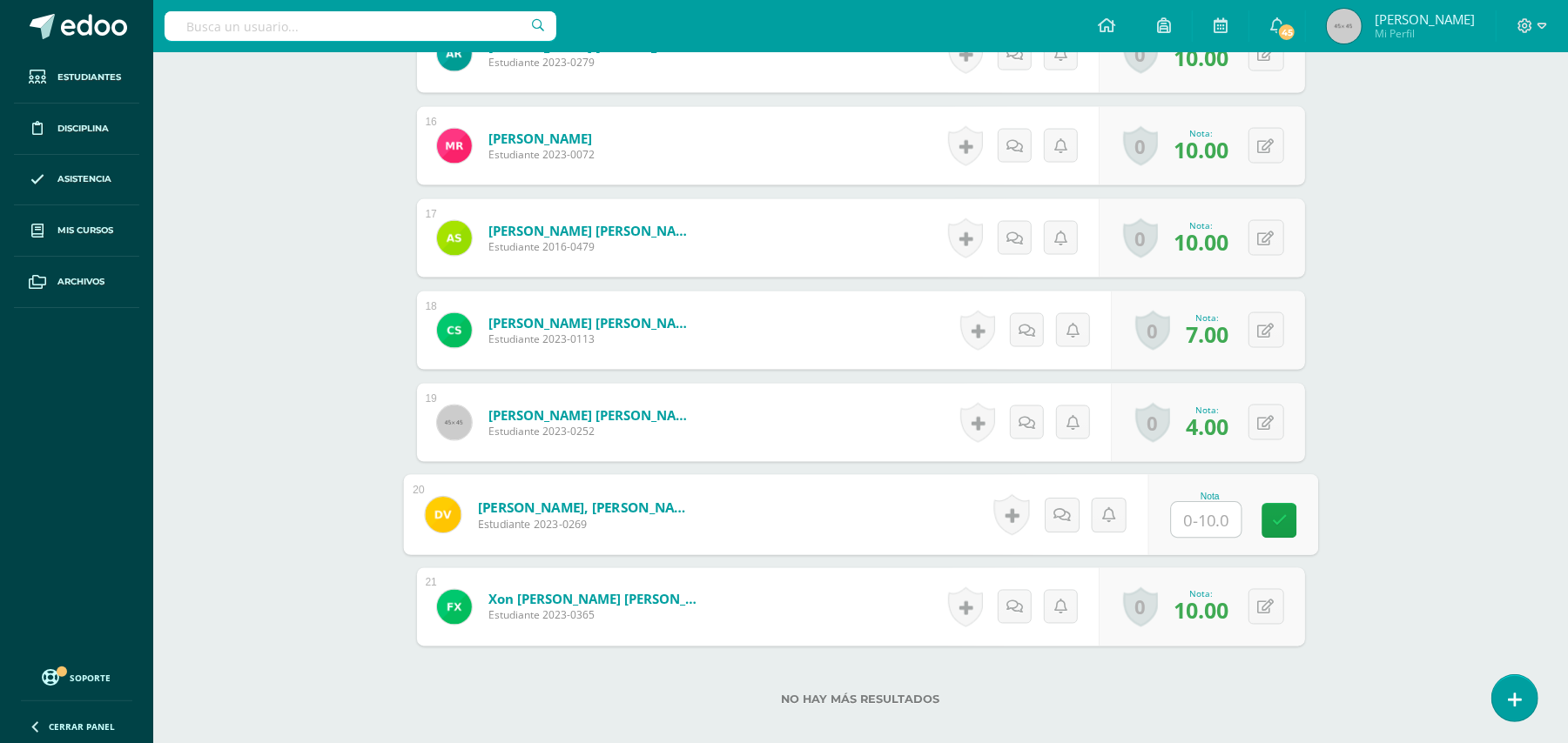
click at [1206, 519] on input "text" at bounding box center [1206, 520] width 70 height 35
click at [1264, 519] on button at bounding box center [1266, 515] width 36 height 36
type input "6"
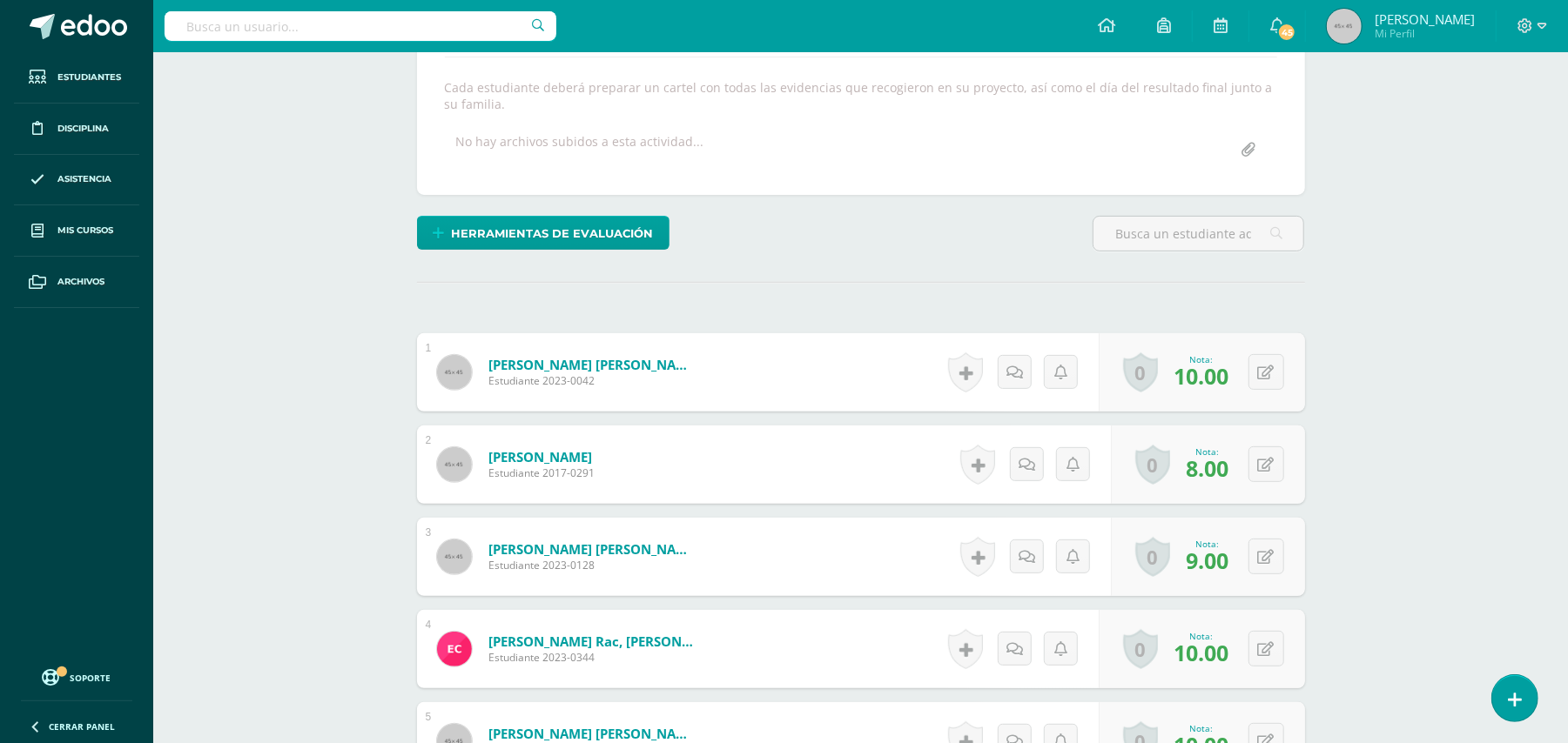
scroll to position [0, 0]
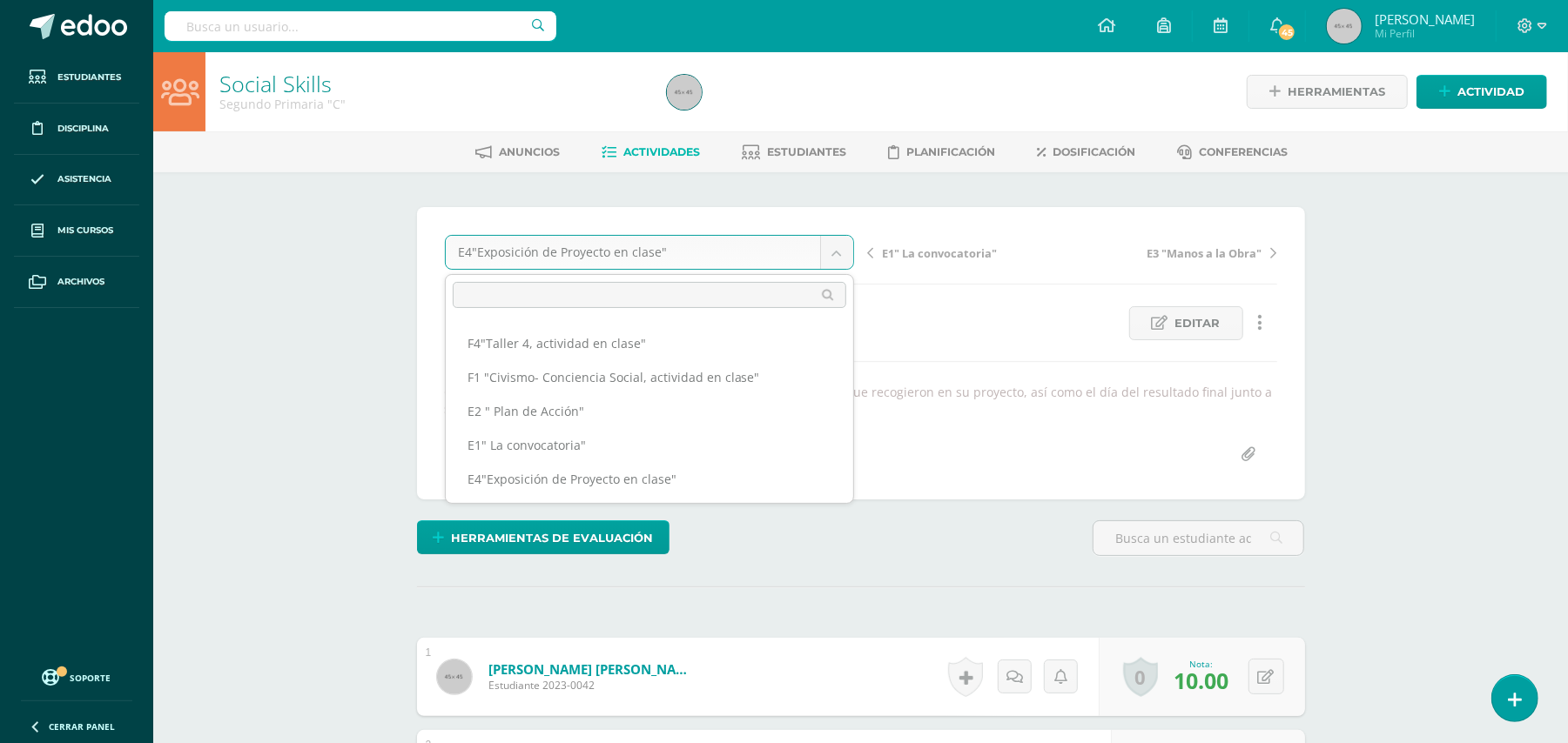
scroll to position [97, 0]
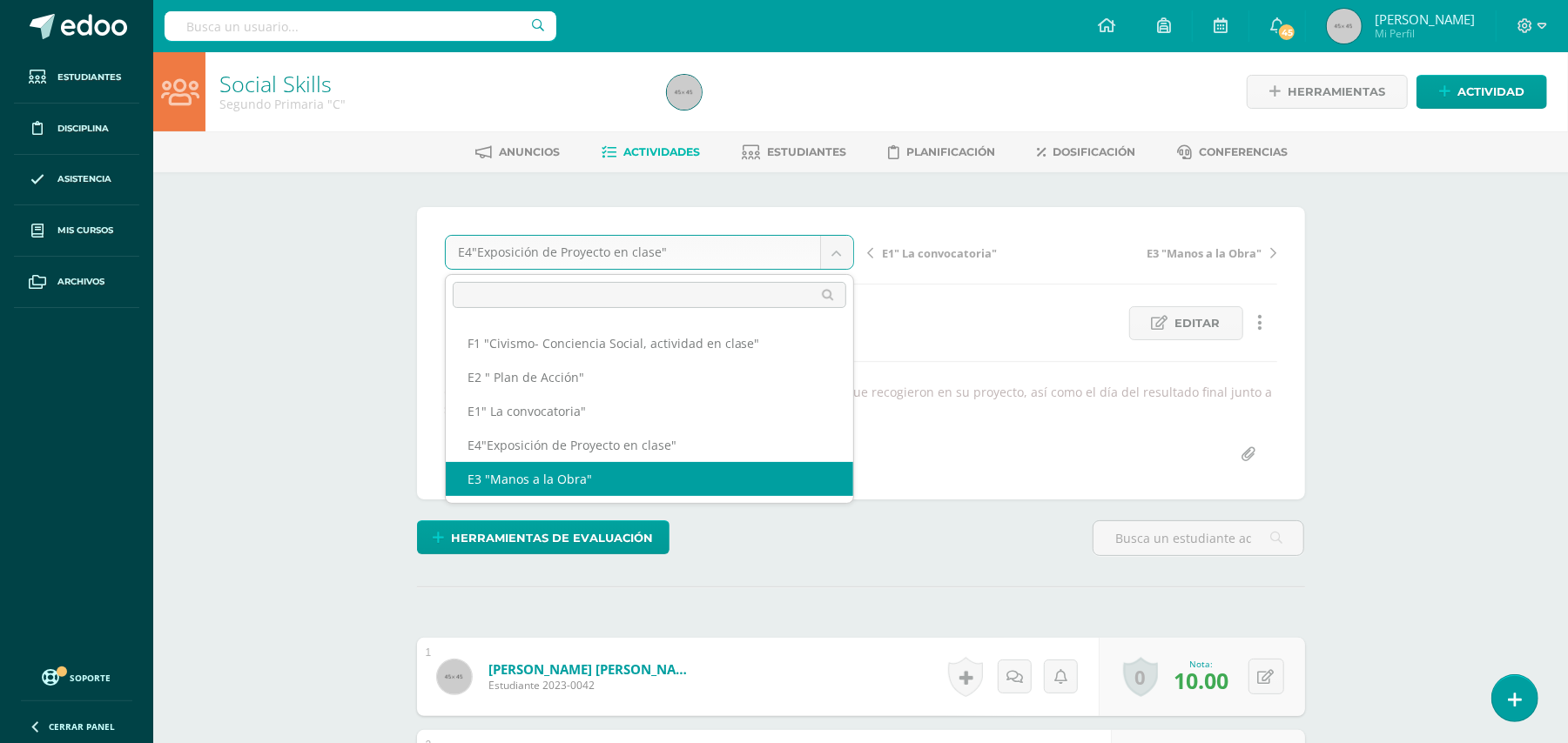
select select "/dashboard/teacher/grade-activity/49642/"
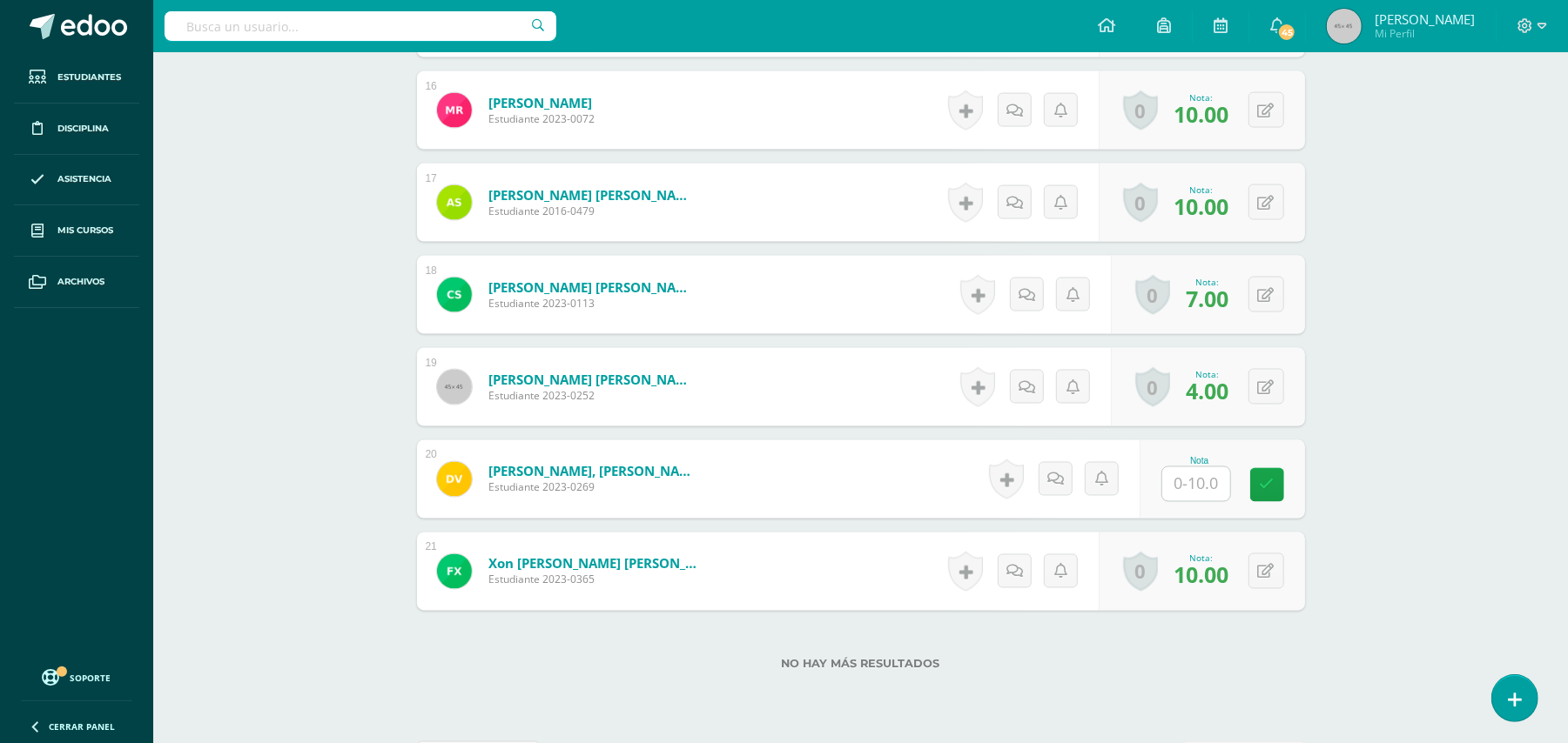
scroll to position [2015, 0]
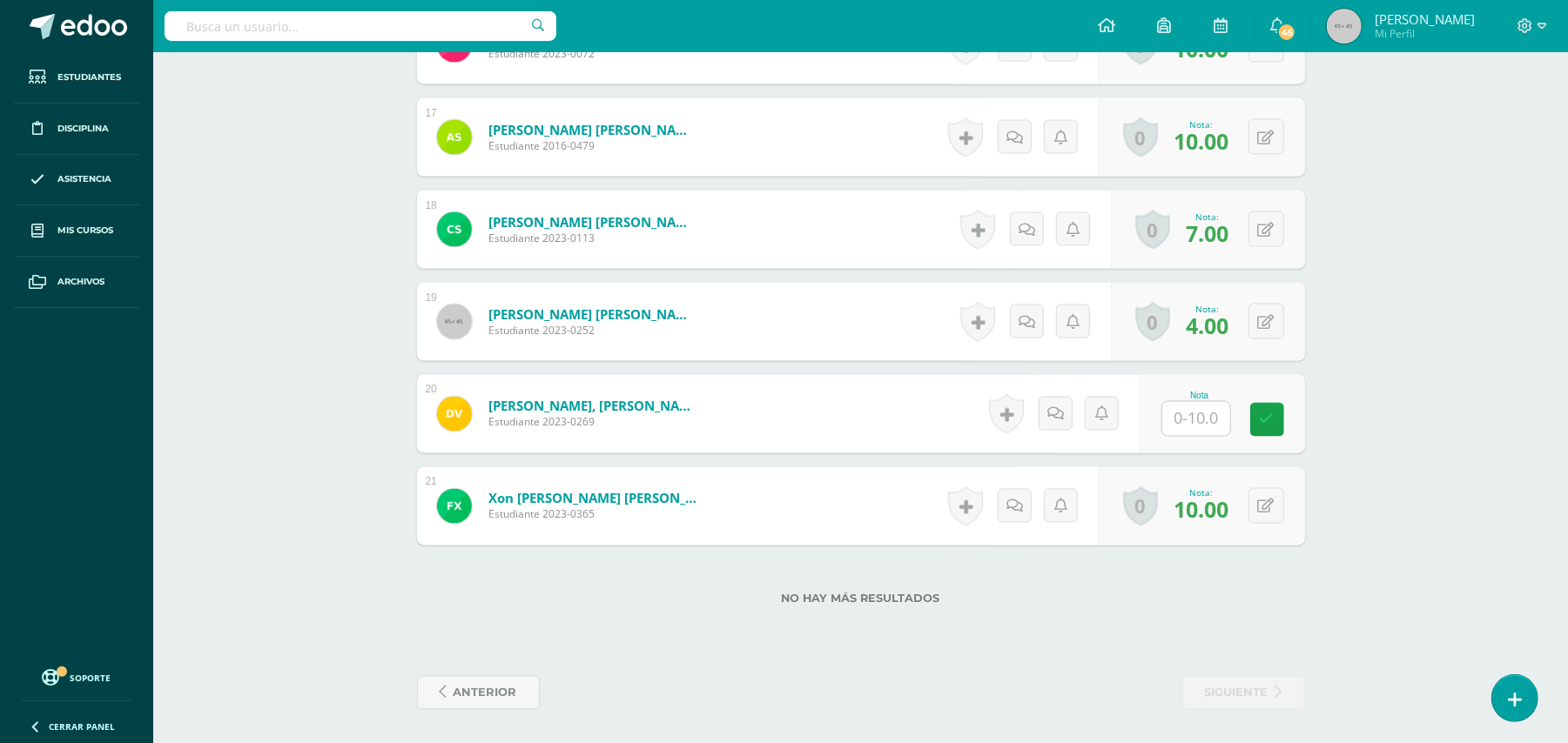
click at [1199, 427] on input "text" at bounding box center [1196, 419] width 68 height 34
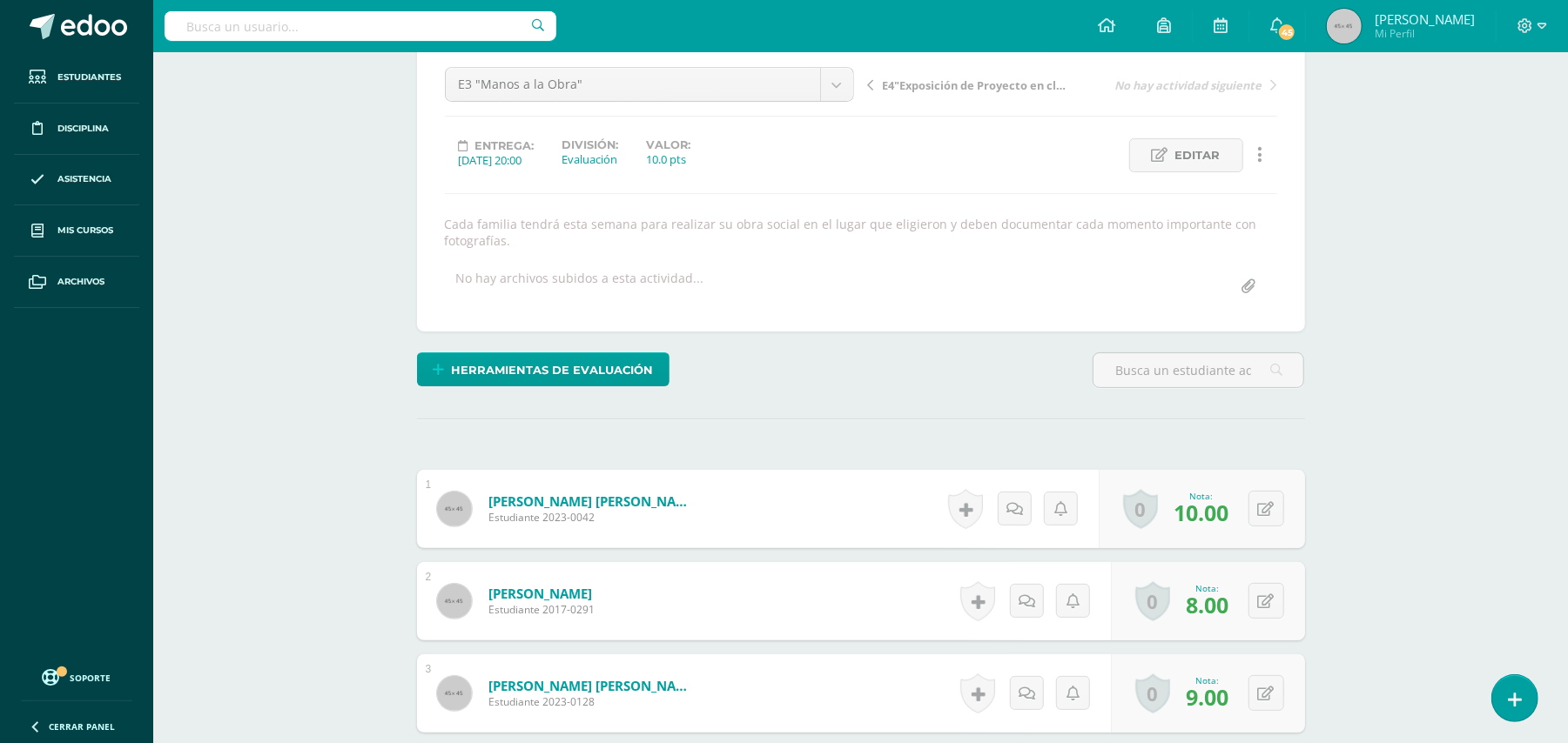
scroll to position [0, 0]
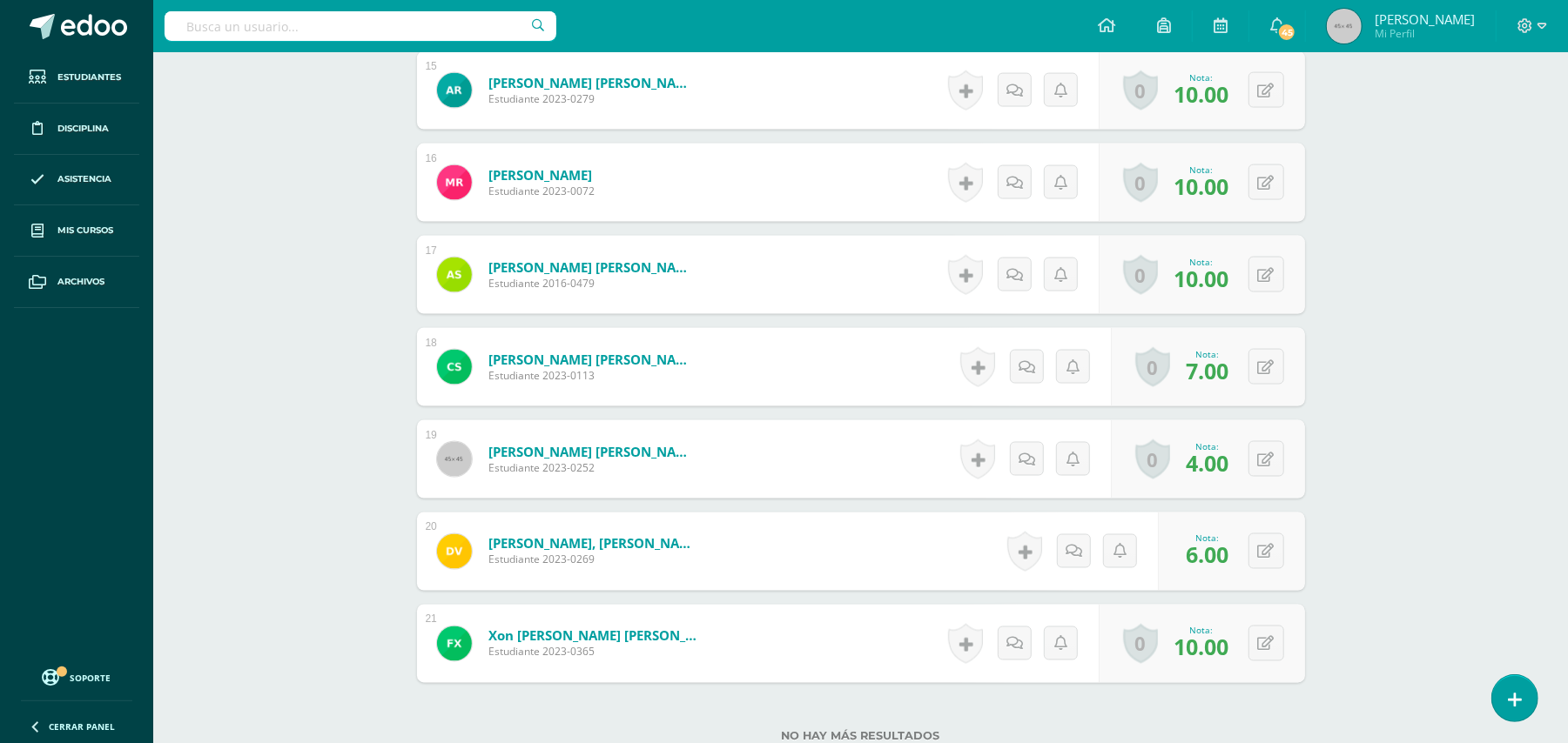
scroll to position [2015, 0]
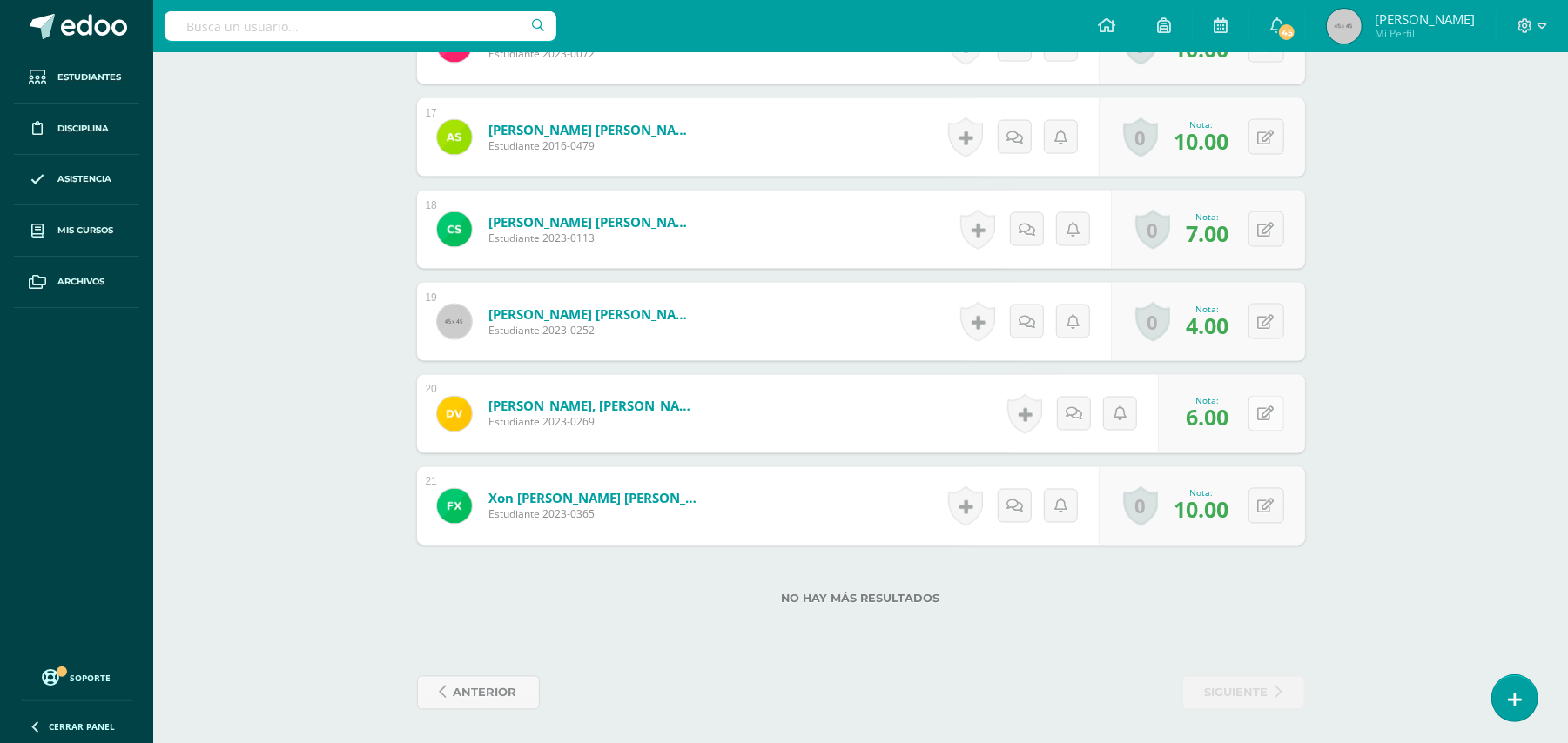
click at [1269, 409] on icon at bounding box center [1266, 414] width 17 height 15
type input "7"
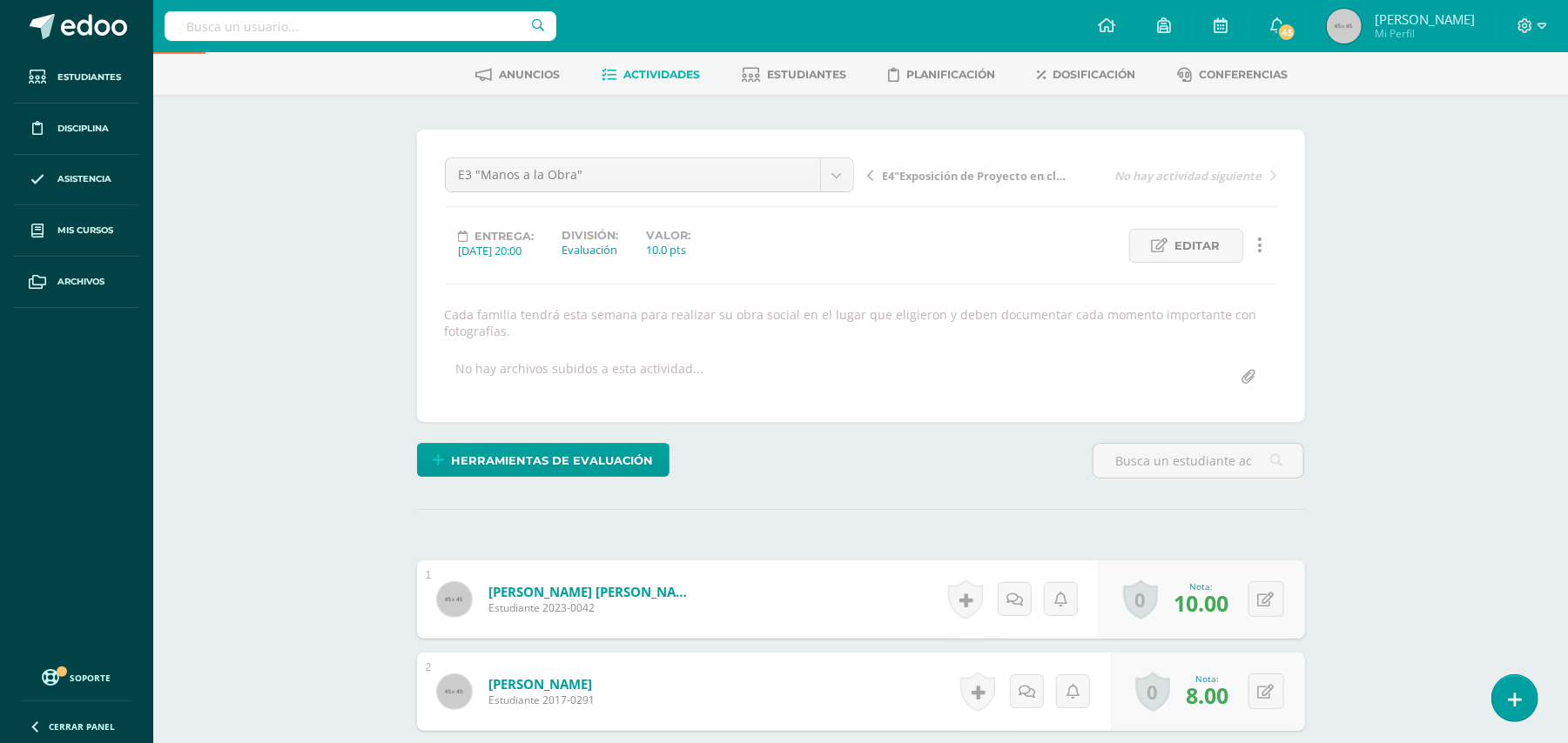
scroll to position [0, 0]
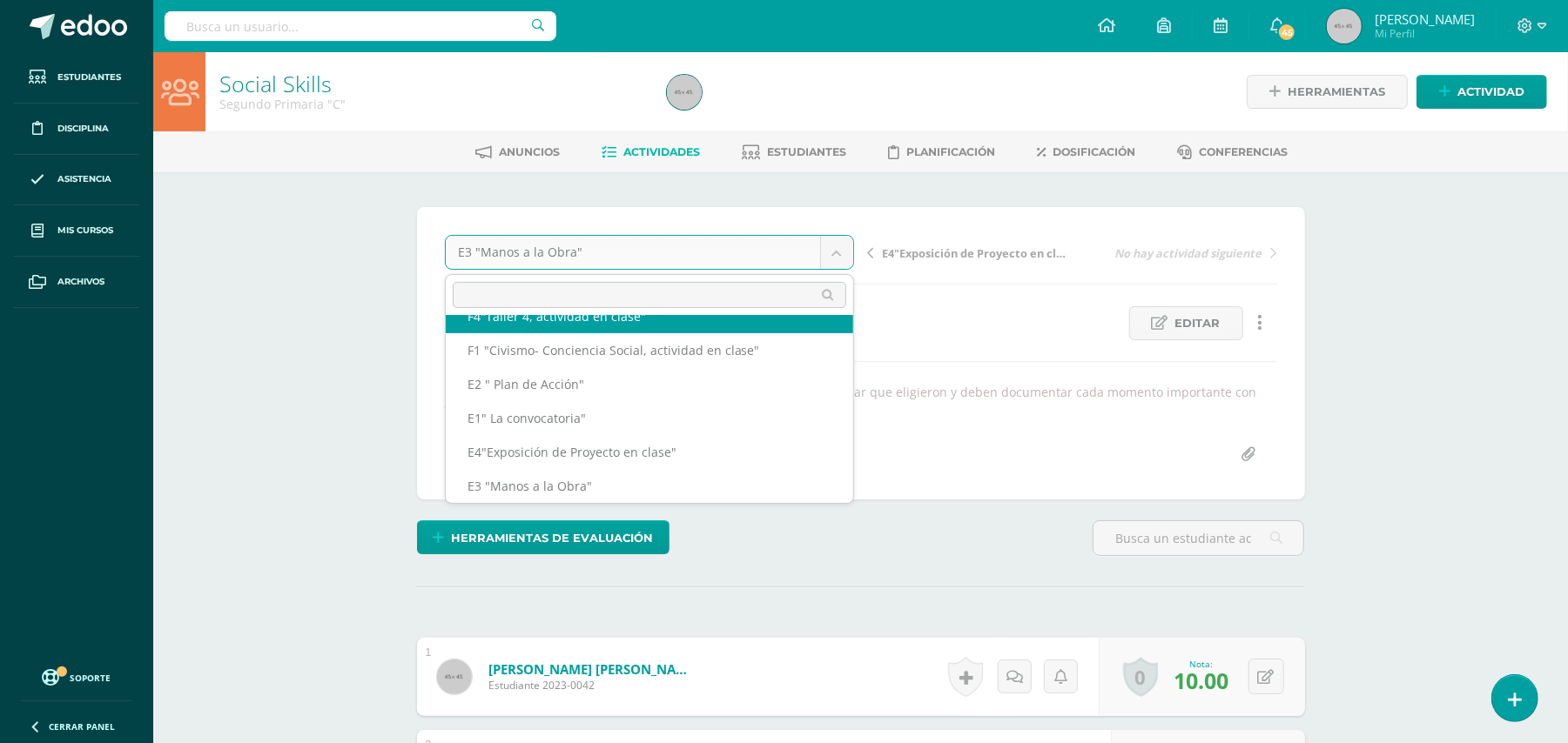
scroll to position [74, 0]
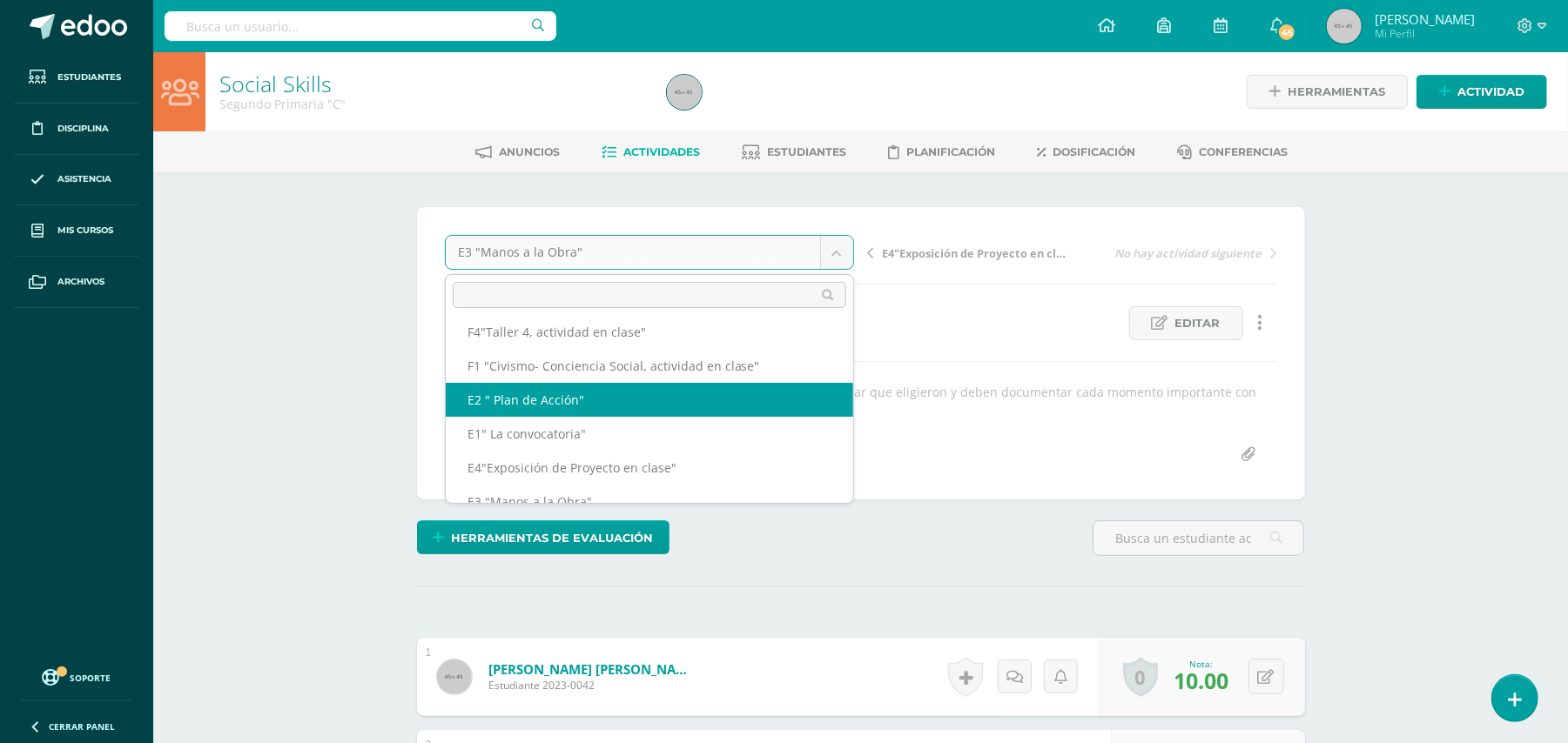
select select "/dashboard/teacher/grade-activity/49627/"
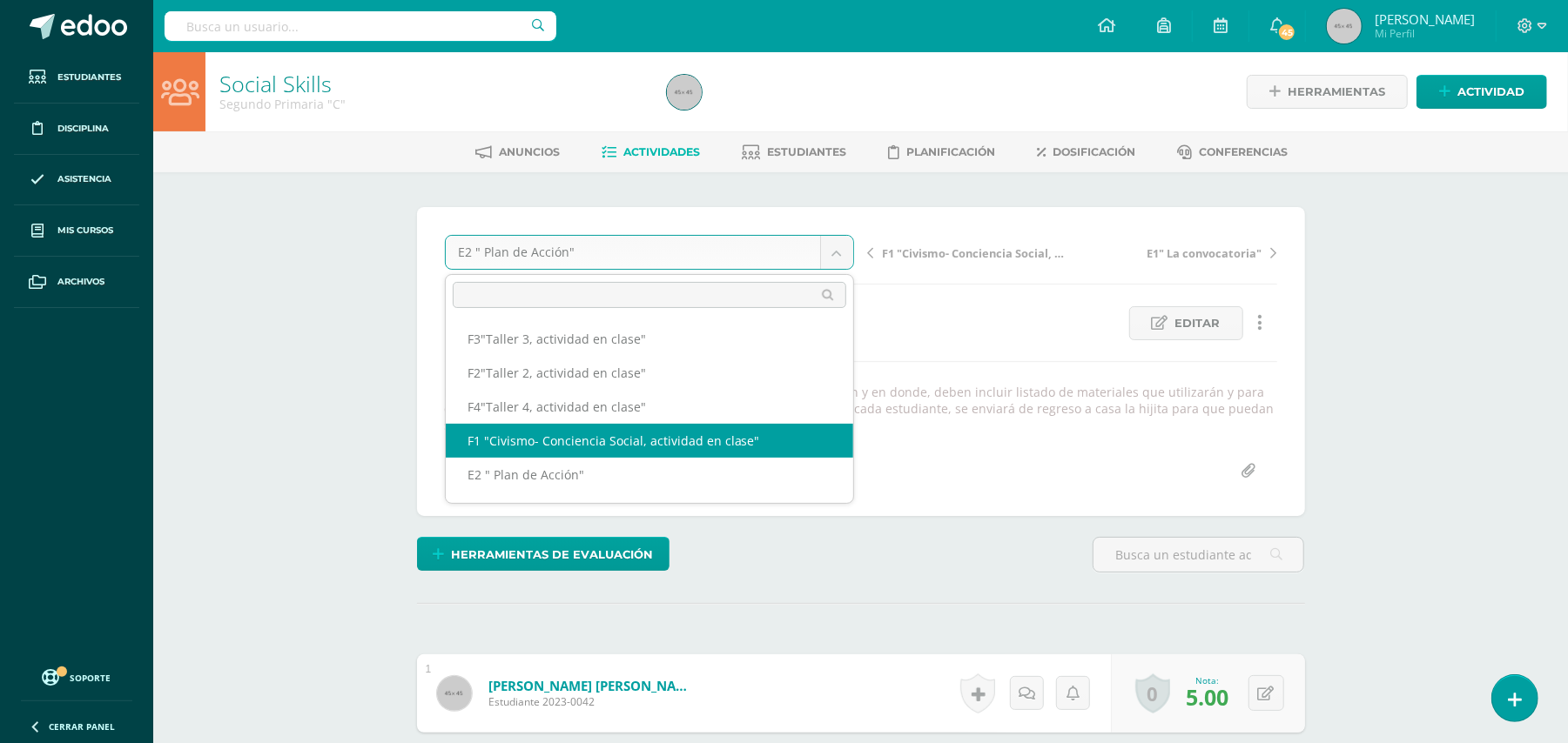
select select "/dashboard/teacher/grade-activity/49575/"
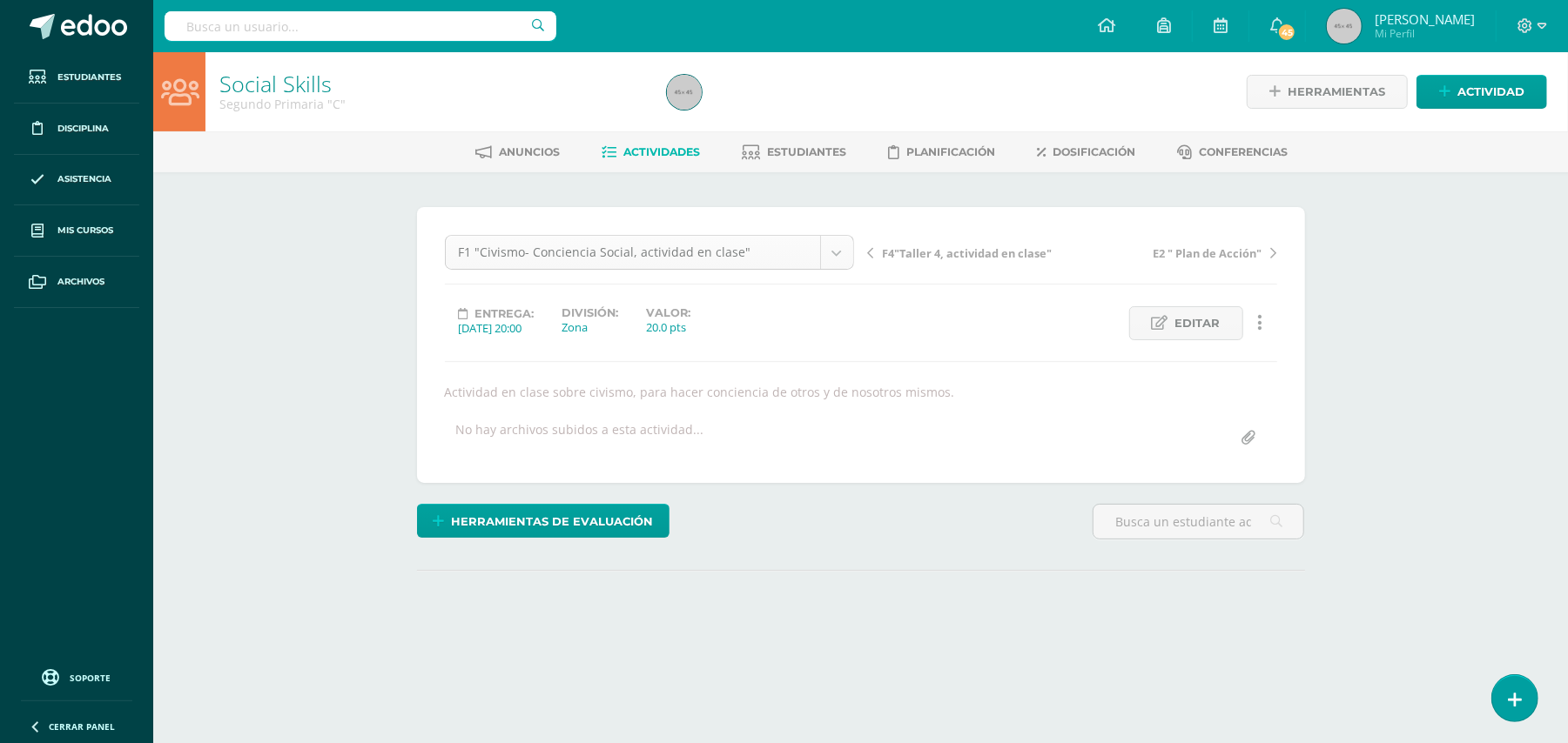
click at [841, 247] on body "Estudiantes Disciplina Asistencia Mis cursos Archivos Soporte Ayuda Reportar un…" at bounding box center [784, 352] width 1568 height 705
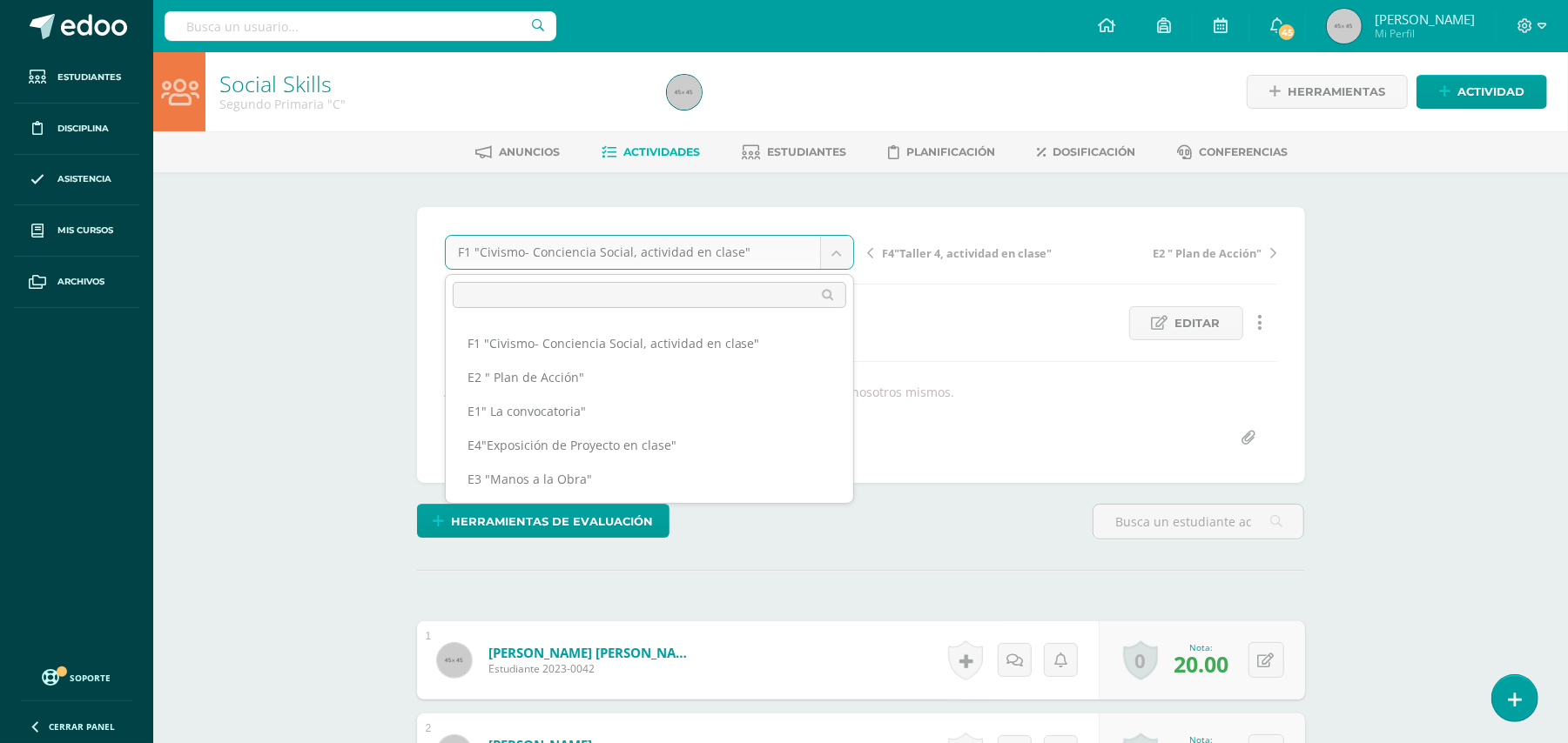
scroll to position [1, 0]
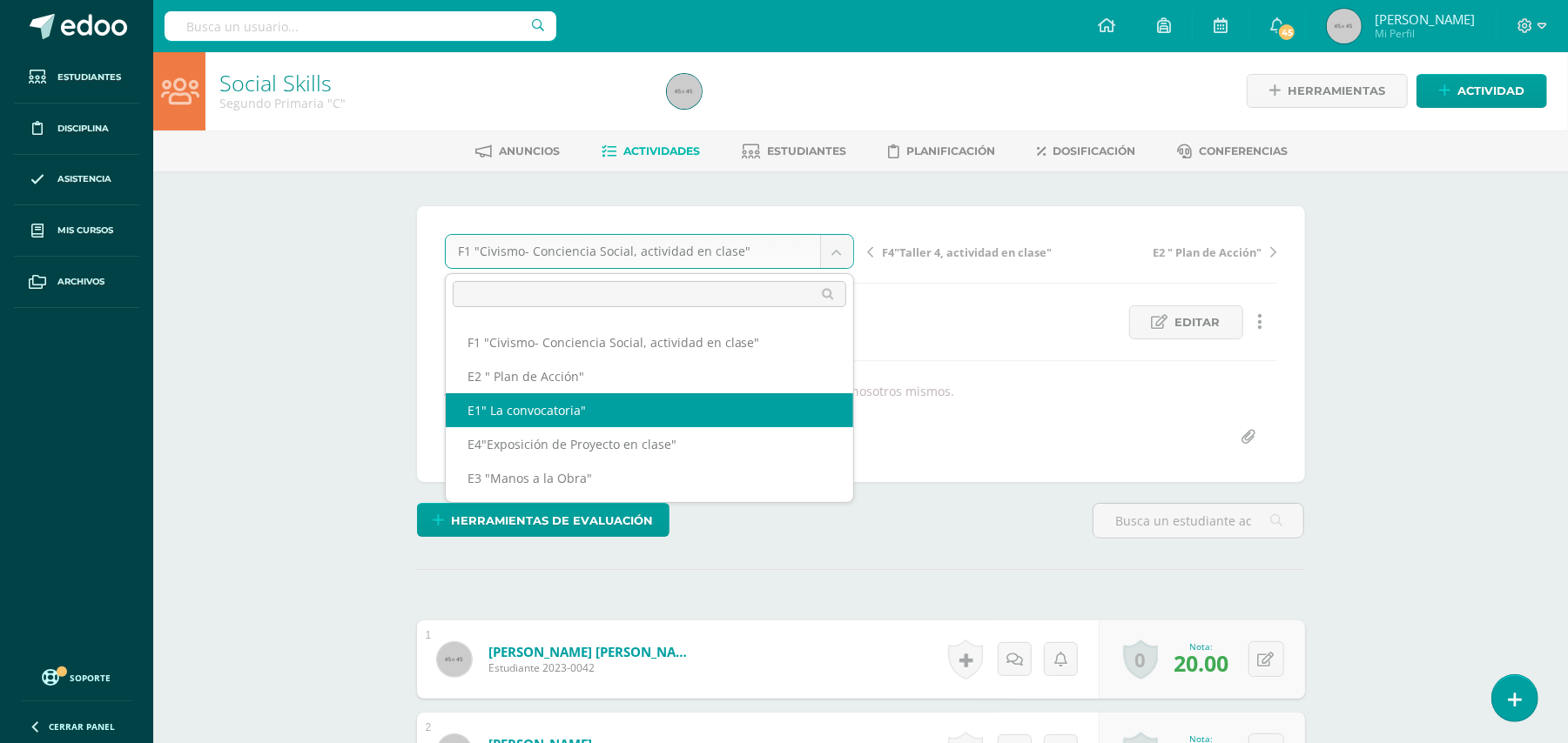
select select "/dashboard/teacher/grade-activity/49612/"
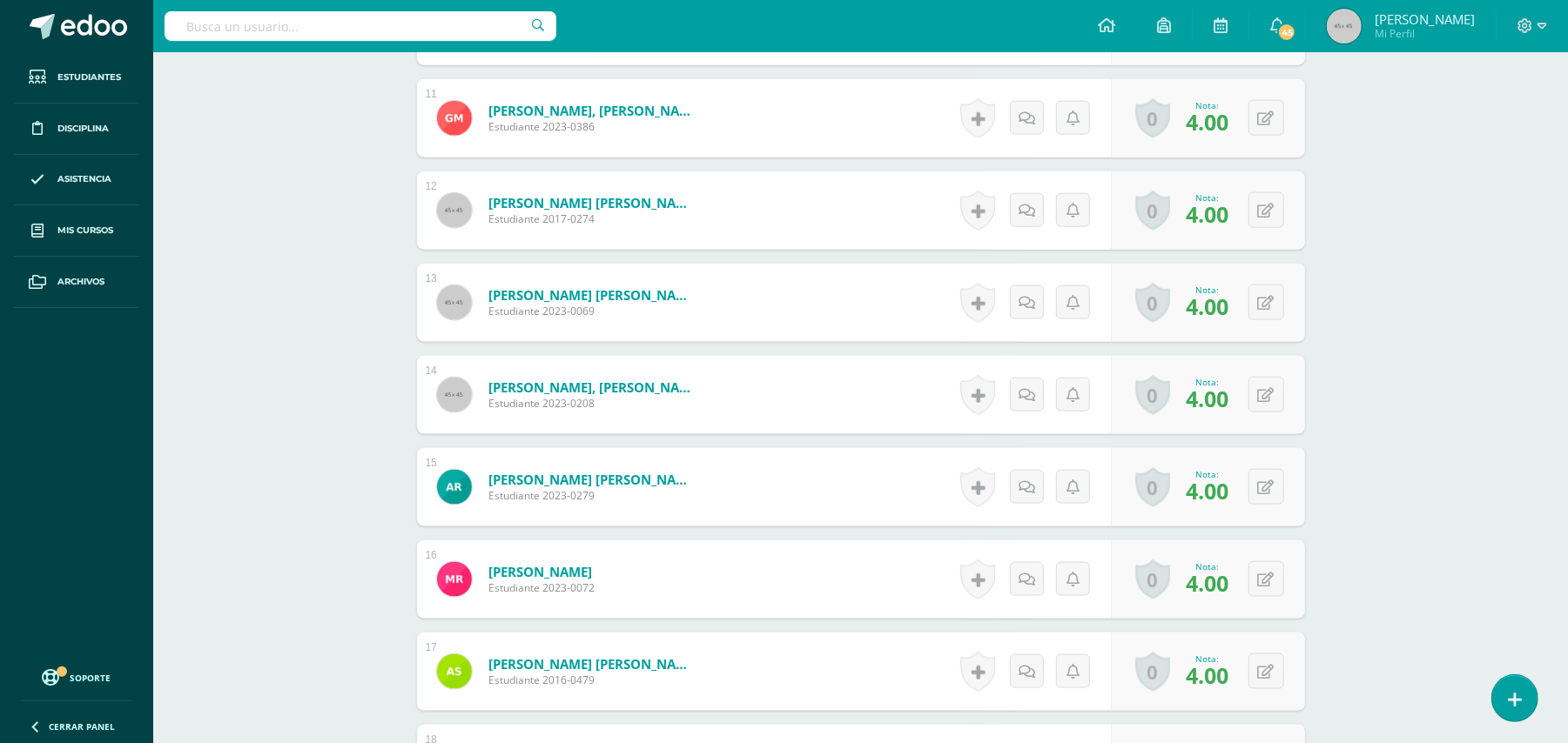
scroll to position [1498, 0]
drag, startPoint x: 1575, startPoint y: 493, endPoint x: 1528, endPoint y: 647, distance: 161.0
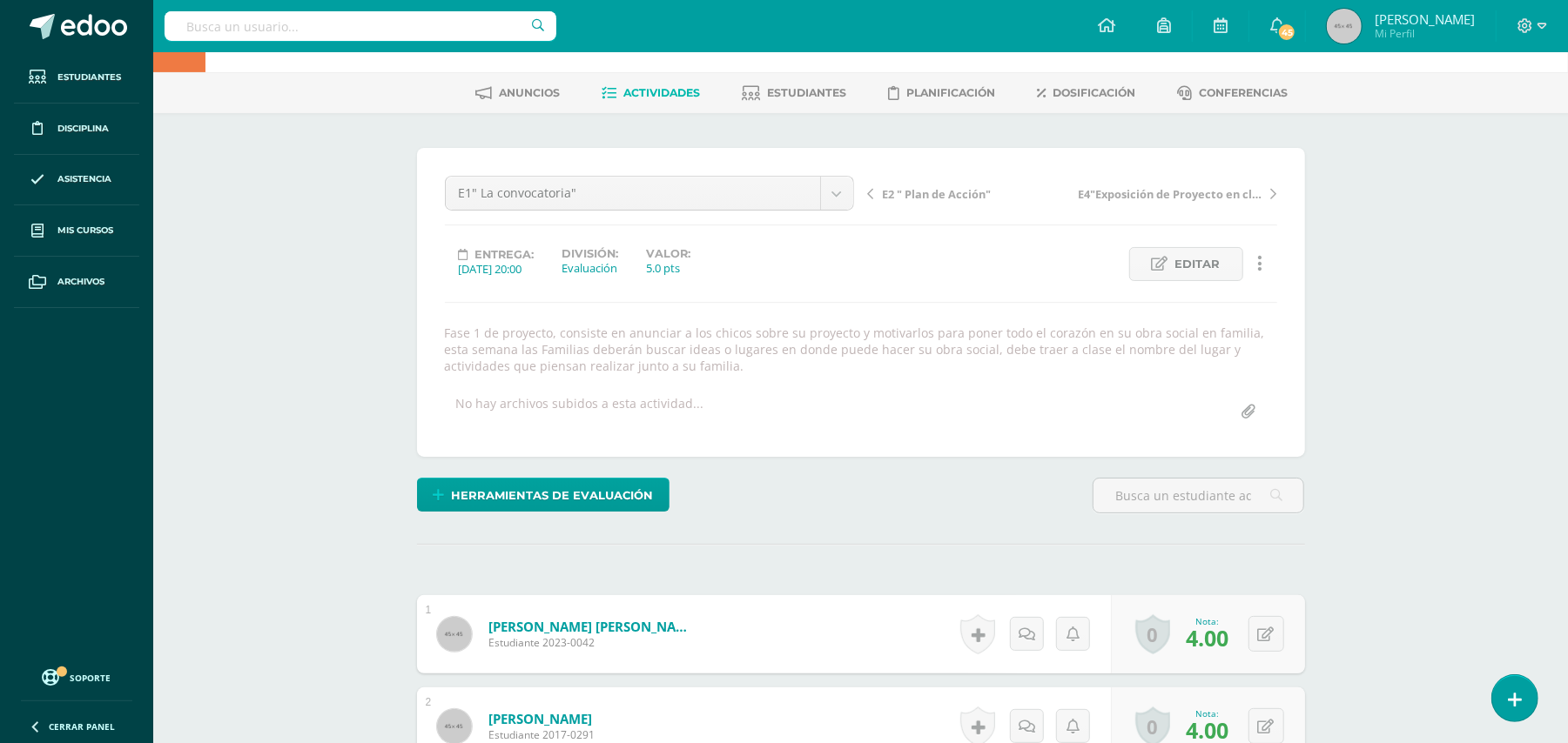
scroll to position [0, 0]
